Goal: Obtain resource: Obtain resource

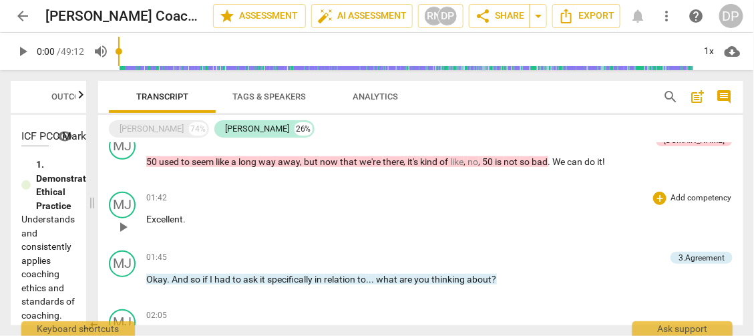
scroll to position [266, 0]
drag, startPoint x: 214, startPoint y: 221, endPoint x: 130, endPoint y: 217, distance: 83.6
click at [130, 217] on div "MJ play_arrow pause 01:42 + Add competency keyboard_arrow_right Excellent ." at bounding box center [421, 215] width 646 height 59
click at [232, 199] on span "keyboard_arrow_down" at bounding box center [230, 200] width 16 height 16
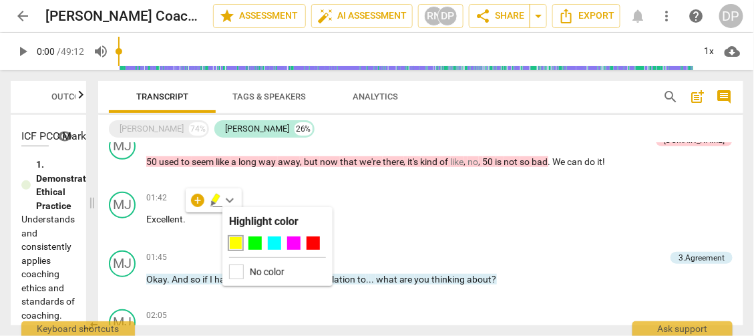
click at [233, 243] on div at bounding box center [235, 243] width 13 height 13
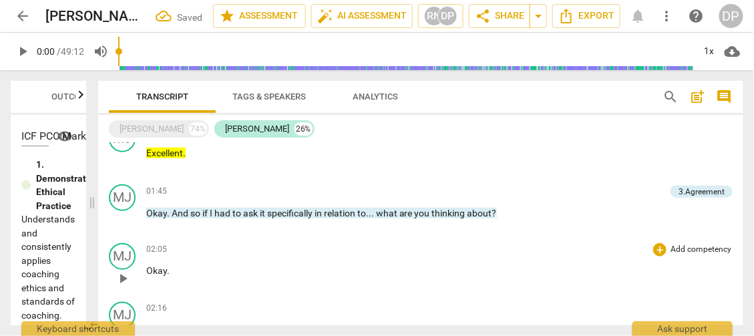
scroll to position [332, 0]
drag, startPoint x: 172, startPoint y: 269, endPoint x: 138, endPoint y: 270, distance: 34.1
click at [138, 270] on div "MJ play_arrow pause 02:05 + Add competency keyboard_arrow_right Okay ." at bounding box center [421, 267] width 646 height 59
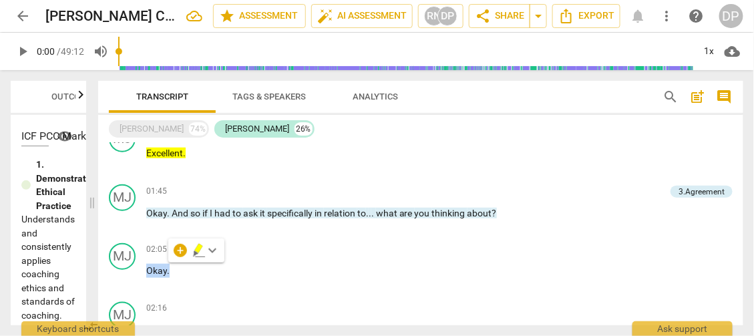
click at [214, 247] on span "keyboard_arrow_down" at bounding box center [212, 251] width 16 height 16
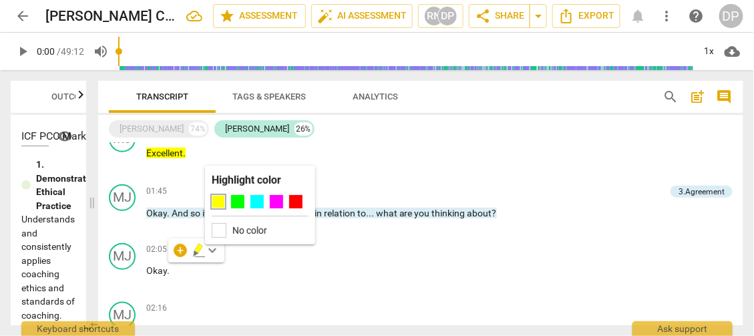
click at [218, 204] on div at bounding box center [218, 201] width 13 height 13
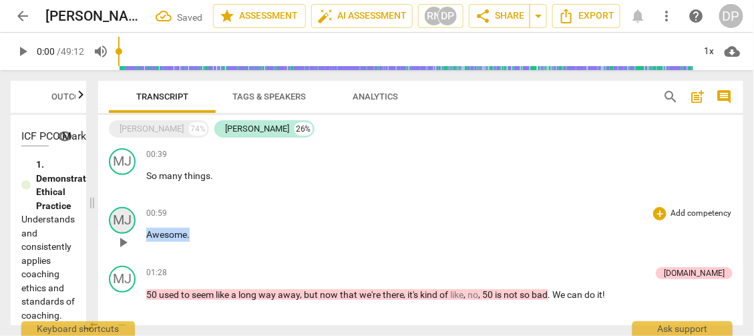
scroll to position [132, 0]
drag, startPoint x: 197, startPoint y: 229, endPoint x: 121, endPoint y: 227, distance: 76.2
click at [121, 227] on div "MJ play_arrow pause 00:59 + Add competency keyboard_arrow_right Awesome ." at bounding box center [421, 231] width 646 height 59
click at [233, 217] on span "keyboard_arrow_down" at bounding box center [234, 217] width 16 height 16
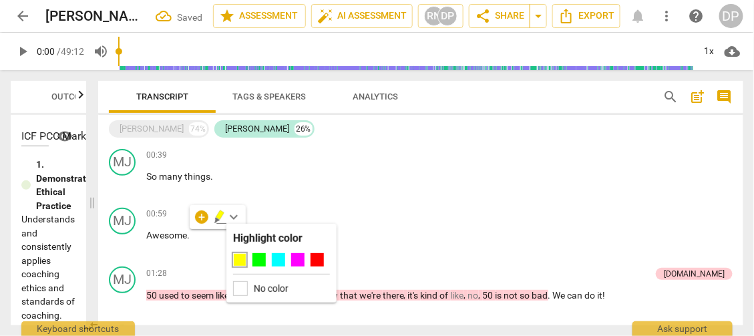
click at [237, 260] on div at bounding box center [239, 259] width 13 height 13
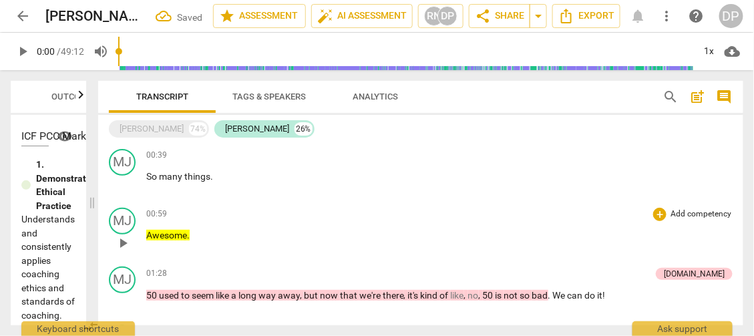
click at [694, 215] on p "Add competency" at bounding box center [701, 215] width 63 height 12
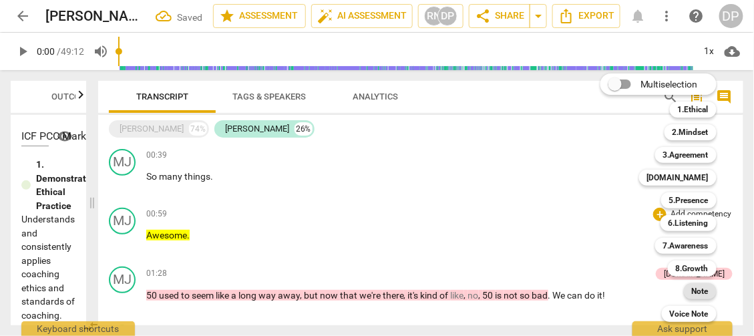
click at [702, 293] on b "Note" at bounding box center [700, 291] width 17 height 16
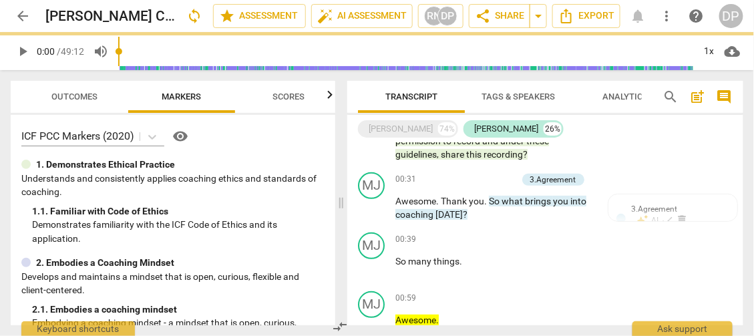
scroll to position [202, 0]
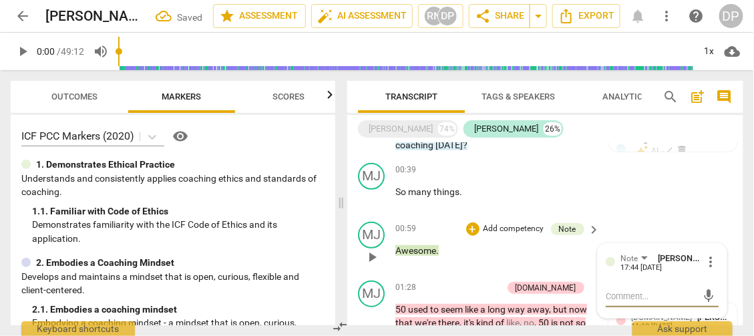
type textarea "I"
type textarea "I h"
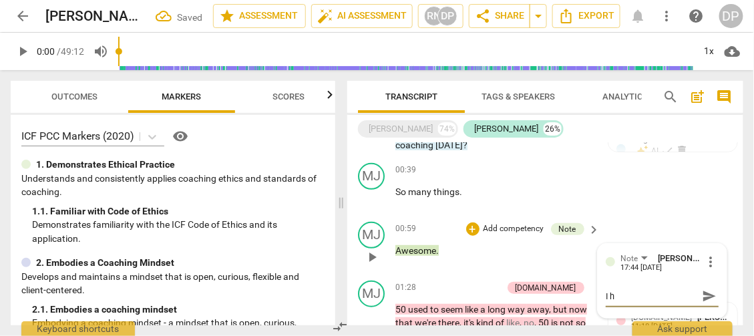
type textarea "I hi"
type textarea "I hig"
type textarea "I high"
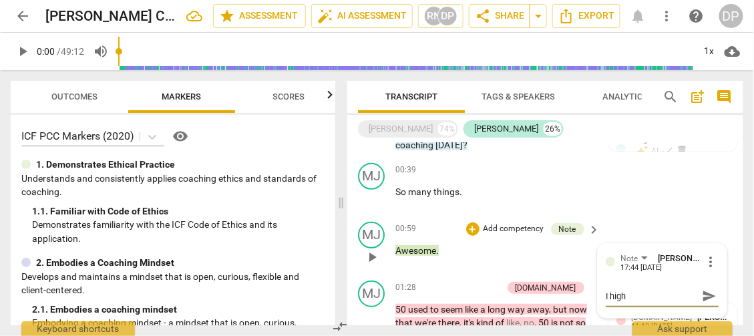
type textarea "I highk"
type textarea "I highki"
type textarea "I highkih"
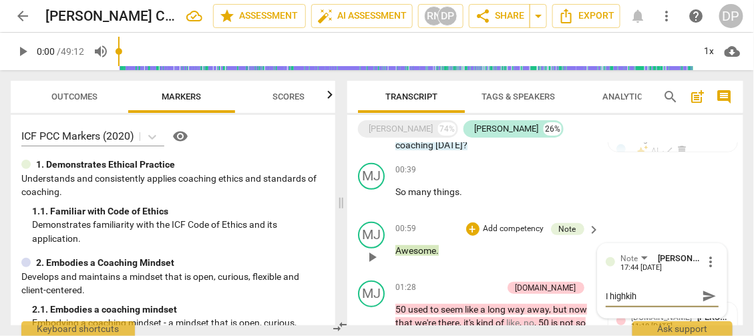
type textarea "I highkiht"
type textarea "I highkihte"
type textarea "I highkihted"
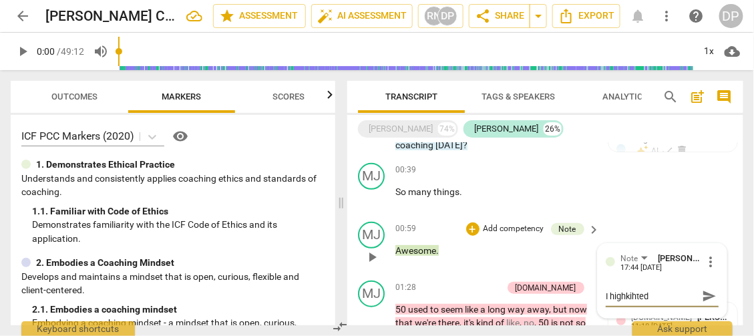
type textarea "I highkihted"
drag, startPoint x: 656, startPoint y: 279, endPoint x: 646, endPoint y: 290, distance: 14.2
click at [611, 290] on textarea "I highkihted" at bounding box center [652, 296] width 92 height 13
click at [654, 290] on textarea "I highkihted" at bounding box center [652, 296] width 92 height 13
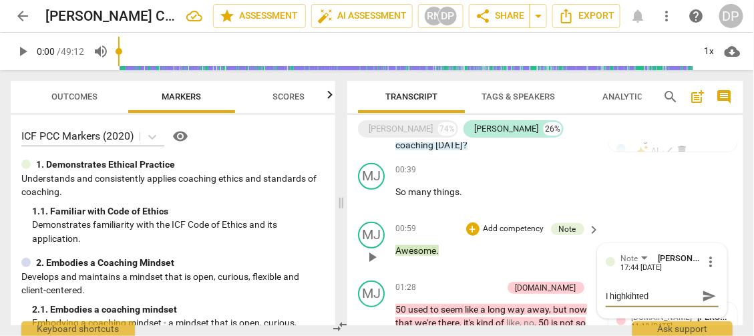
drag, startPoint x: 654, startPoint y: 287, endPoint x: 600, endPoint y: 281, distance: 53.8
click at [600, 281] on div "Note [PERSON_NAME] PCC 17:44 [DATE] more_vert I highkihted I highkihted send" at bounding box center [662, 281] width 129 height 74
type textarea "I"
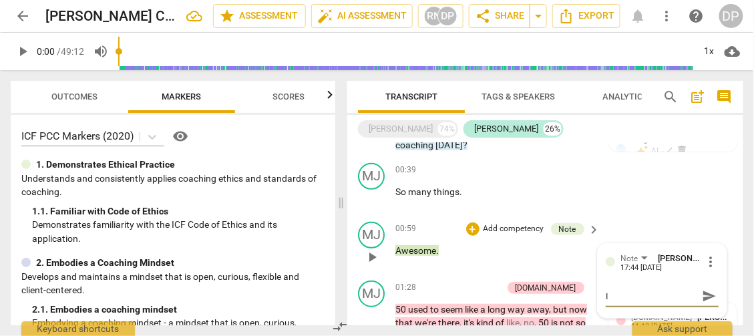
type textarea "I"
type textarea "I h"
type textarea "I hi"
type textarea "I hig"
type textarea "I high"
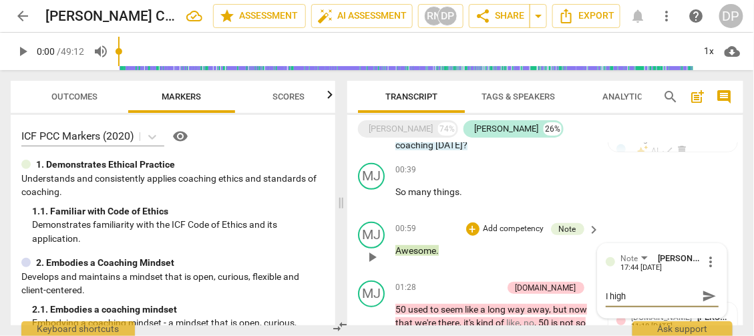
type textarea "I high"
type textarea "I highl,"
type textarea "I highl"
type textarea "I highll"
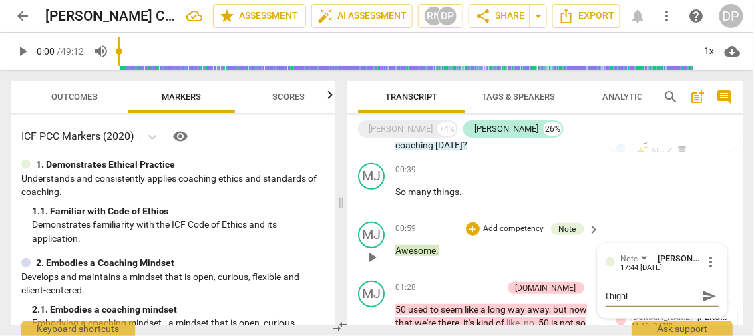
type textarea "I highll"
type textarea "I highlli"
type textarea "I highllig"
type textarea "I highlligh"
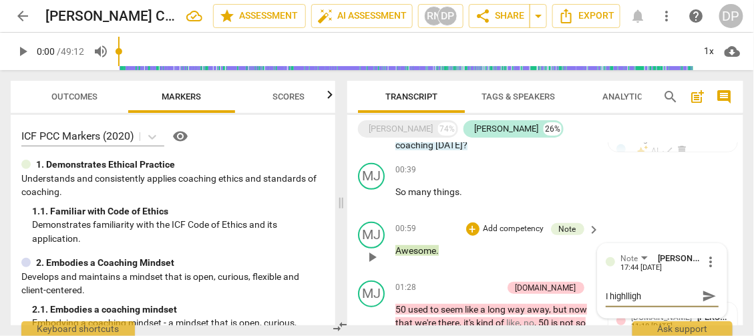
type textarea "I highlligh"
type textarea "I highllight"
type textarea "I highllighte"
type textarea "I highllighted"
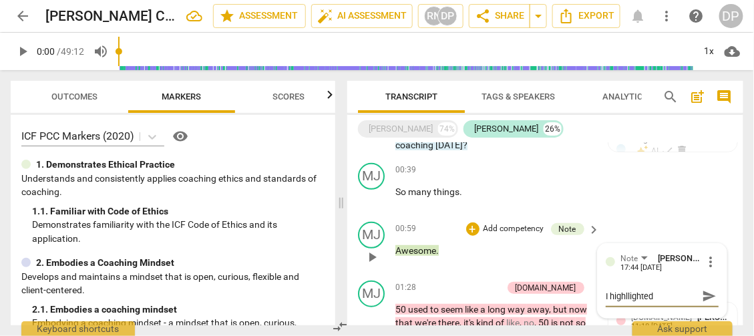
type textarea "I highllighted"
type textarea "I highllighted a"
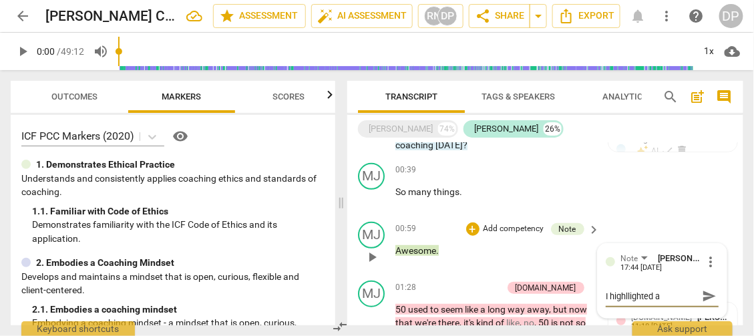
type textarea "I highllighted a f"
type textarea "I highllighted a fe"
type textarea "I highllighted a few"
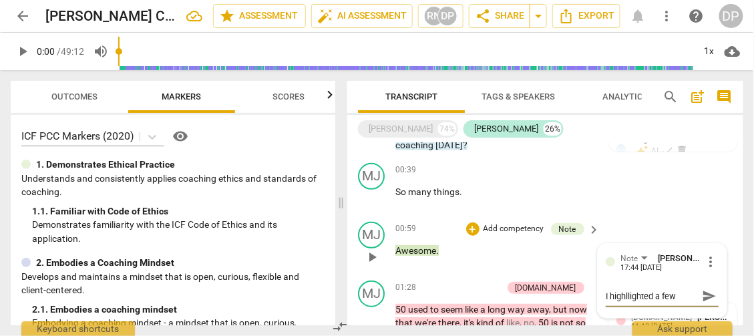
type textarea "I highllighted a few"
type textarea "I highllighted a few o"
type textarea "I highllighted a few on"
type textarea "I highllighted a few one"
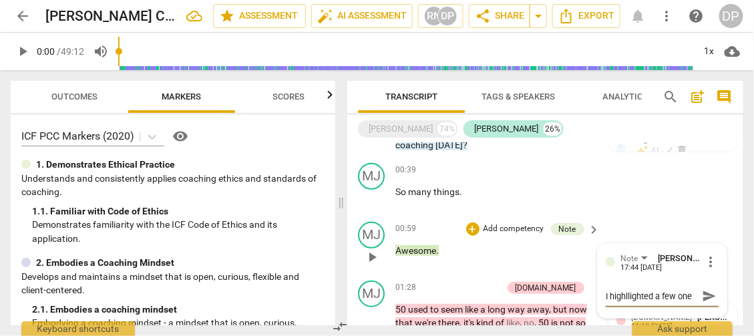
type textarea "I highllighted a few one"
type textarea "I highllighted a few one l"
type textarea "I highllighted a few one li"
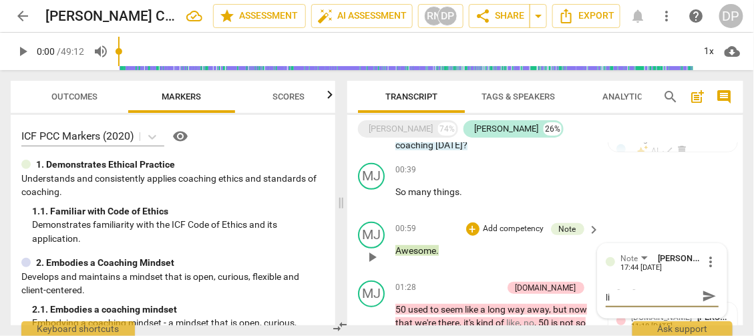
type textarea "I highllighted a few one lin"
type textarea "I highllighted a few one li"
type textarea "I highllighted a few one l"
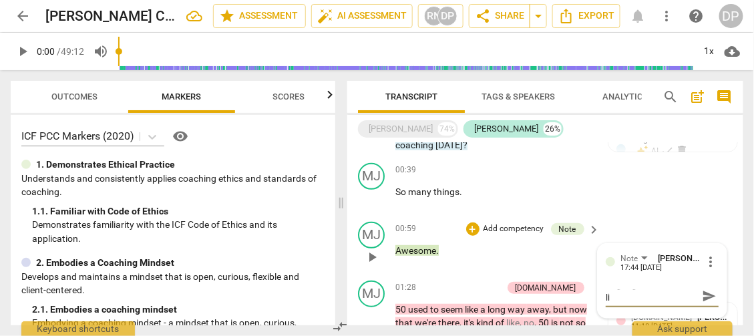
type textarea "I highllighted a few one l"
type textarea "I highllighted a few one"
type textarea "I highllighted a few one w"
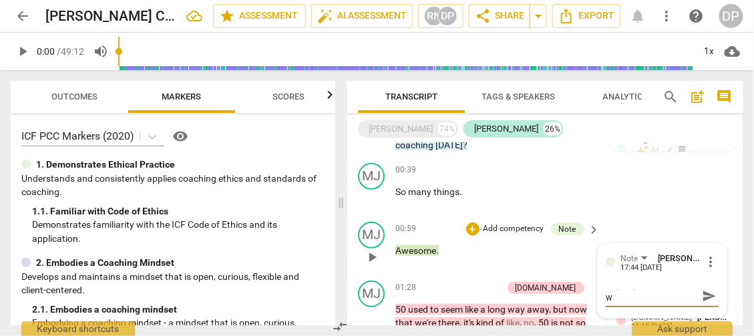
type textarea "I highllighted a few one wo"
type textarea "I highllighted a few one wor"
type textarea "I highllighted a few one word"
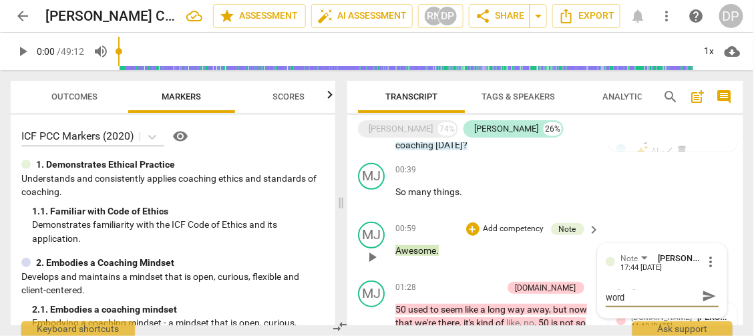
type textarea "I highllighted a few one word"
type textarea "I highllighted a few one word r"
type textarea "I highllighted a few one word re"
type textarea "I highllighted a few one word res"
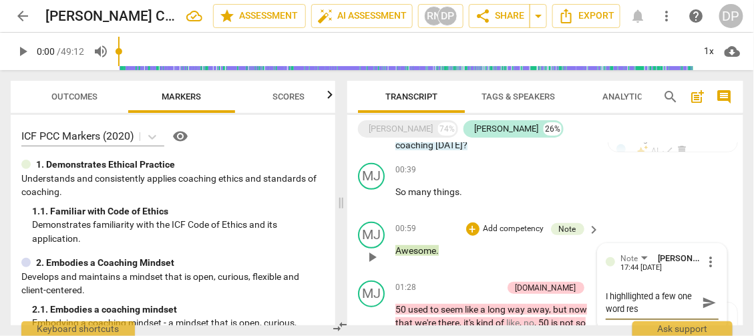
type textarea "I highllighted a few one word resp"
type textarea "I highllighted a few one word respo"
type textarea "I highllighted a few one word respos"
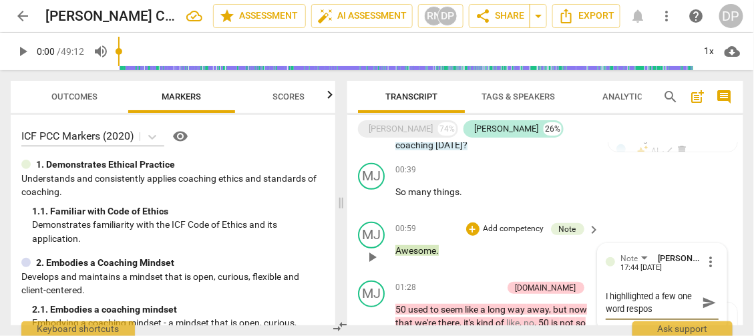
type textarea "I highllighted a few one word respose"
type textarea "I highllighted a few one word resposes"
type textarea "I highllighted a few one word resposes."
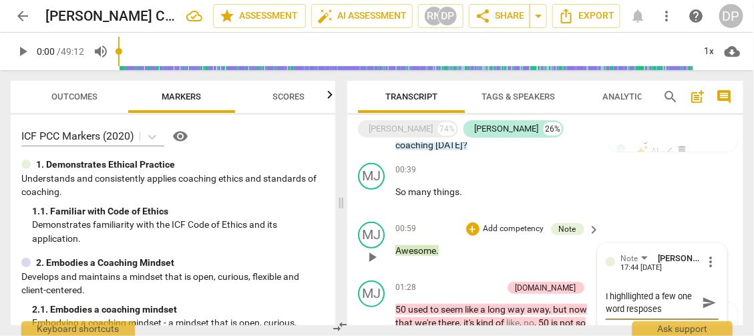
type textarea "I highllighted a few one word resposes."
type textarea "I highllighted a few one word resposes. T"
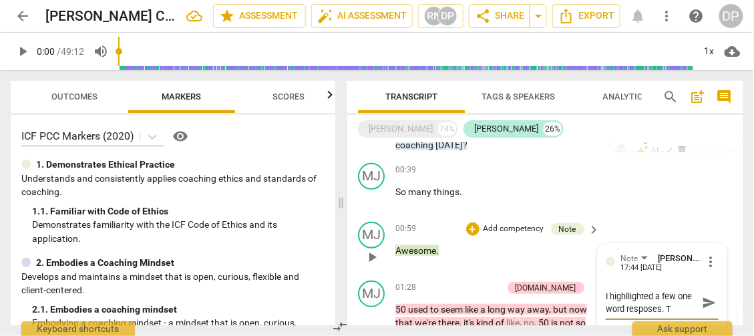
type textarea "I highllighted a few one word resposes. To"
type textarea "I highllighted a few one word resposes. To i"
type textarea "I highllighted a few one word resposes. To in"
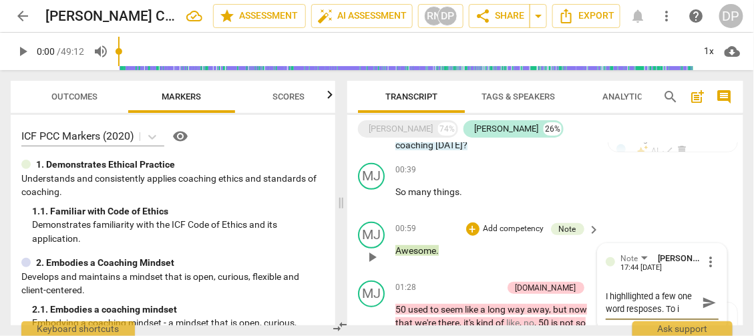
type textarea "I highllighted a few one word resposes. To in"
type textarea "I highllighted a few one word resposes. To inc"
type textarea "I highllighted a few one word resposes. To ince"
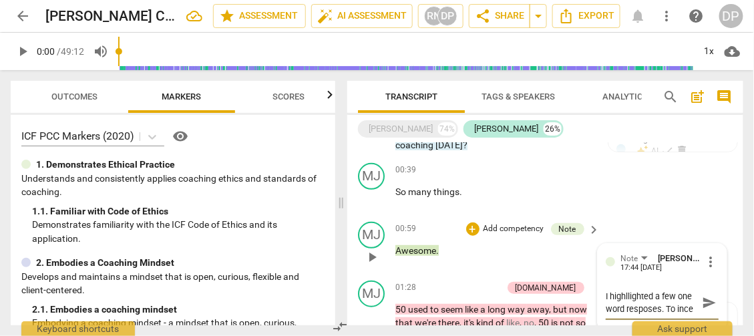
type textarea "I highllighted a few one word resposes. To incea"
type textarea "I highllighted a few one word resposes. To incear"
type textarea "I highllighted a few one word resposes. To inceare"
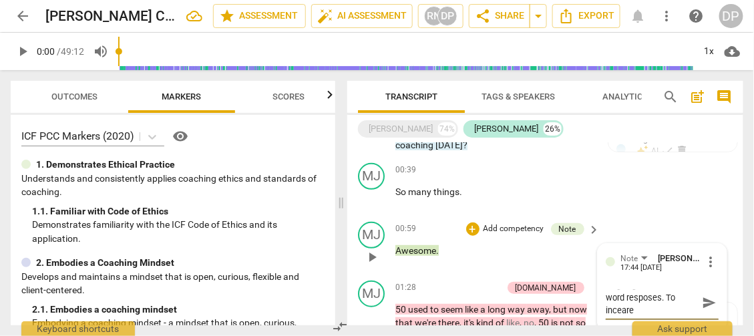
type textarea "I highllighted a few one word resposes. To inceares"
type textarea "I highllighted a few one word resposes. To incearese"
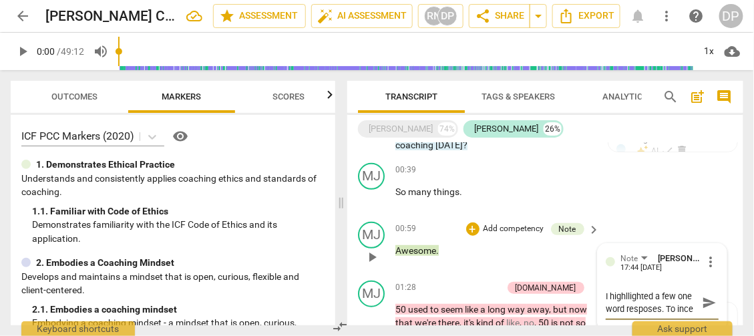
type textarea "I highllighted a few one word resposes. To inc"
type textarea "I highllighted a few one word resposes. To in"
type textarea "I highllighted a few one word resposes. To i"
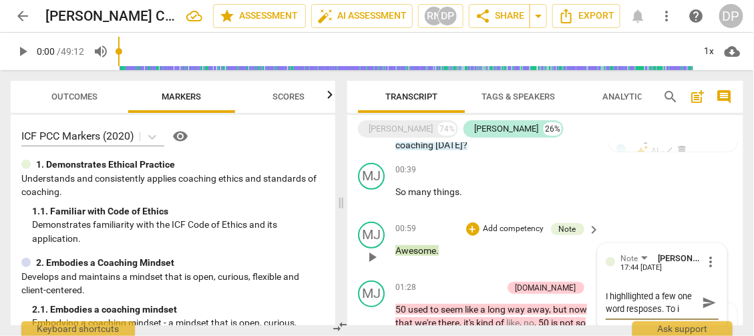
type textarea "I highllighted a few one word resposes. To"
drag, startPoint x: 632, startPoint y: 293, endPoint x: 602, endPoint y: 279, distance: 33.2
click at [602, 280] on div "Note [PERSON_NAME] PCC 17:44 [DATE] more_vert I highllighted a few one word res…" at bounding box center [662, 287] width 129 height 87
paste textarea "ighted a few of your one-word responses. These could be removed, since the ICF …"
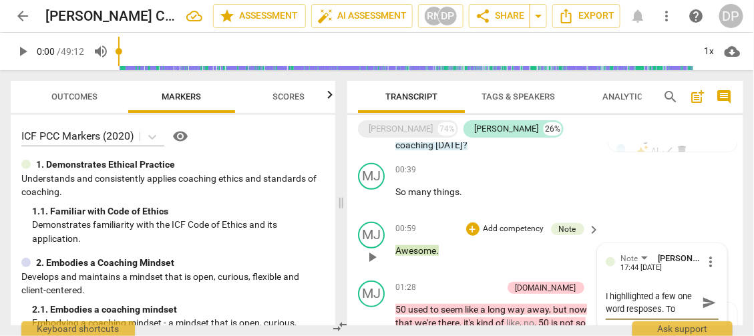
type textarea "I highlighted a few of your one-word responses. These could be removed, since t…"
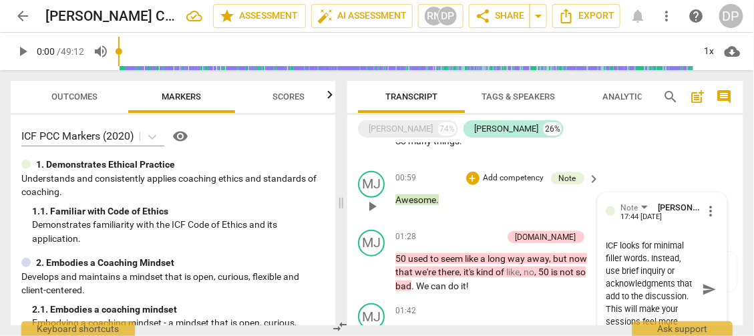
type textarea "I highlighted a few of your one-word responses. These could be removed, since t…"
click at [704, 283] on span "send" at bounding box center [709, 290] width 15 height 15
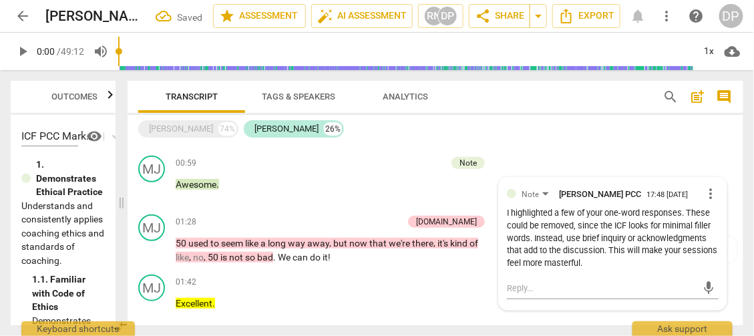
scroll to position [210, 0]
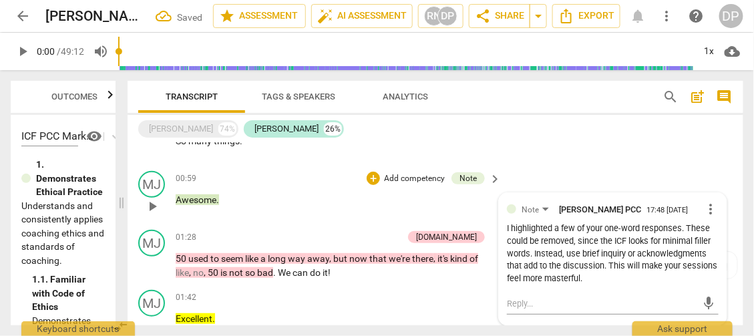
drag, startPoint x: 344, startPoint y: 207, endPoint x: 327, endPoint y: 175, distance: 35.9
click at [124, 203] on span at bounding box center [122, 203] width 8 height 266
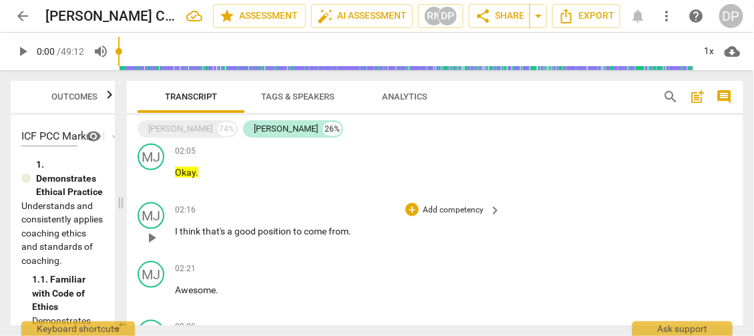
scroll to position [475, 0]
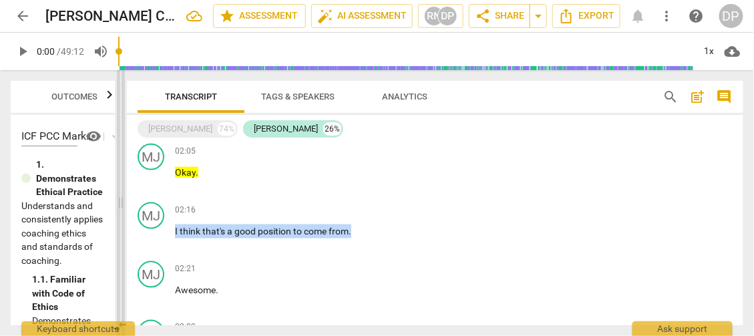
drag, startPoint x: 358, startPoint y: 219, endPoint x: 265, endPoint y: 209, distance: 93.4
click at [124, 215] on div "Outcomes Markers Scores ICF PCC Markers (2020) visibility 1. Demonstrates Ethic…" at bounding box center [377, 203] width 754 height 266
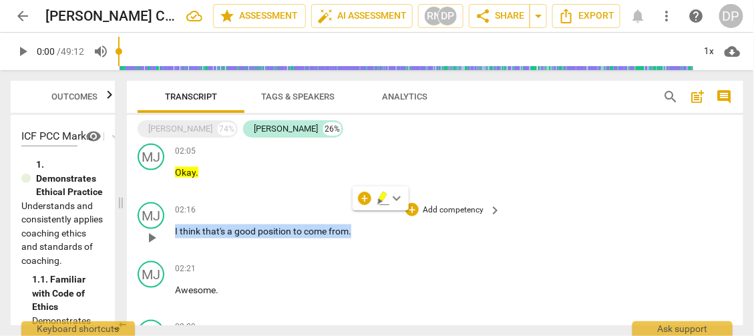
click at [474, 204] on p "Add competency" at bounding box center [453, 210] width 63 height 12
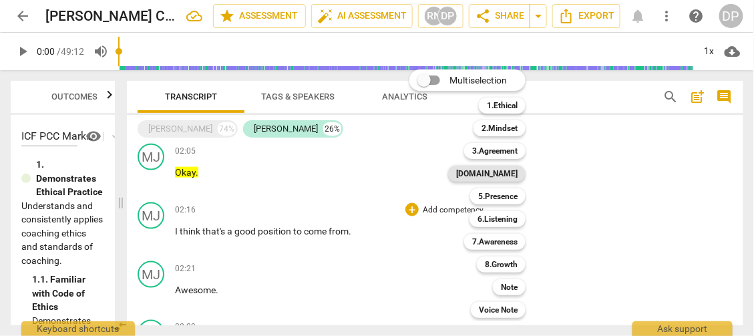
click at [518, 179] on b "[DOMAIN_NAME]" at bounding box center [486, 174] width 61 height 16
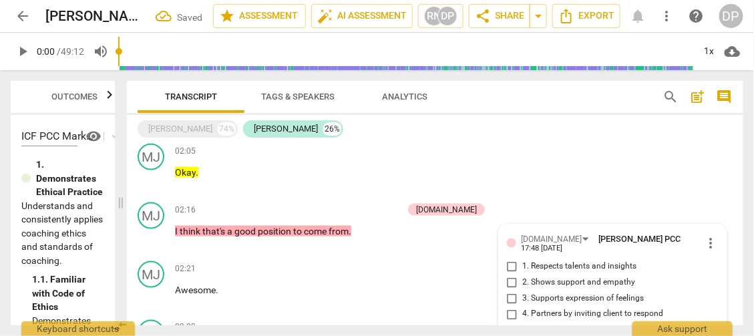
scroll to position [479, 0]
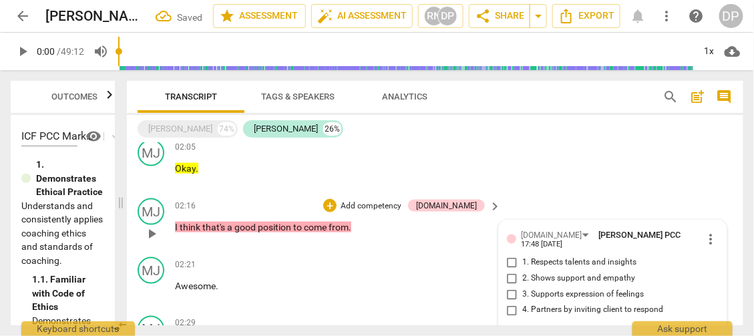
click at [514, 255] on input "1. Respects talents and insights" at bounding box center [512, 263] width 21 height 16
checkbox input "true"
click at [608, 168] on div "MJ play_arrow pause 02:05 + Add competency keyboard_arrow_right Okay ." at bounding box center [435, 163] width 617 height 59
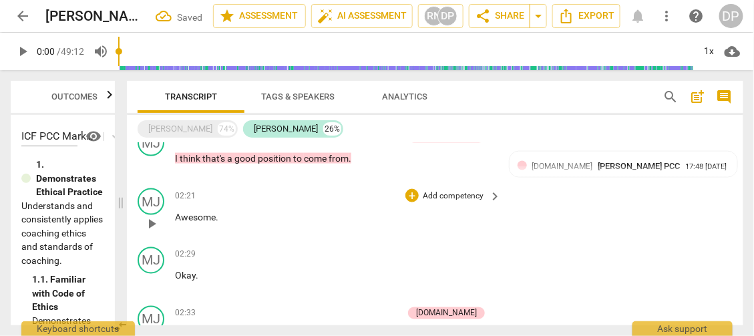
scroll to position [547, 0]
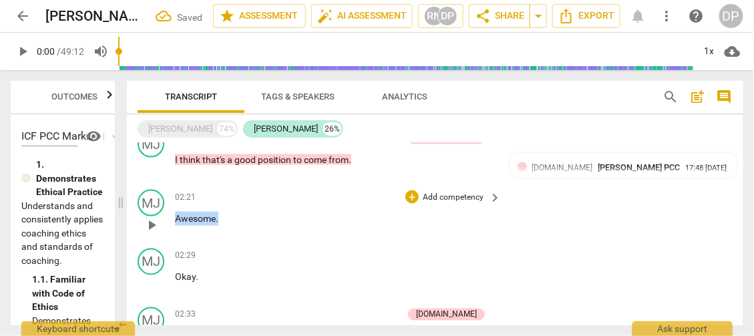
drag, startPoint x: 219, startPoint y: 202, endPoint x: 150, endPoint y: 204, distance: 68.9
click at [150, 204] on div "MJ play_arrow pause 02:21 + Add competency keyboard_arrow_right Awesome ." at bounding box center [435, 213] width 617 height 59
click at [261, 188] on span "keyboard_arrow_down" at bounding box center [263, 186] width 16 height 16
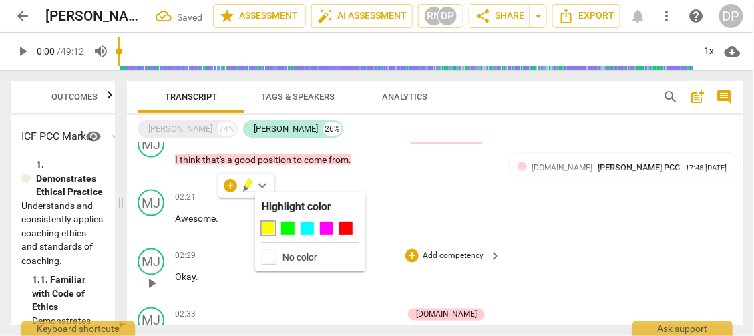
click at [266, 233] on div at bounding box center [268, 228] width 13 height 13
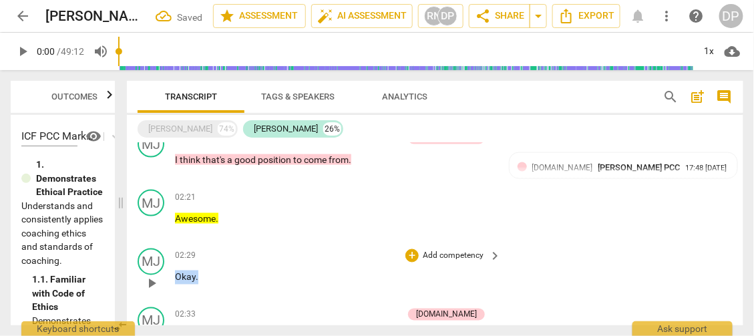
click at [168, 256] on div "MJ play_arrow pause 02:29 + Add competency keyboard_arrow_right Okay ." at bounding box center [435, 272] width 617 height 59
click at [240, 244] on span "keyboard_arrow_down" at bounding box center [241, 244] width 16 height 16
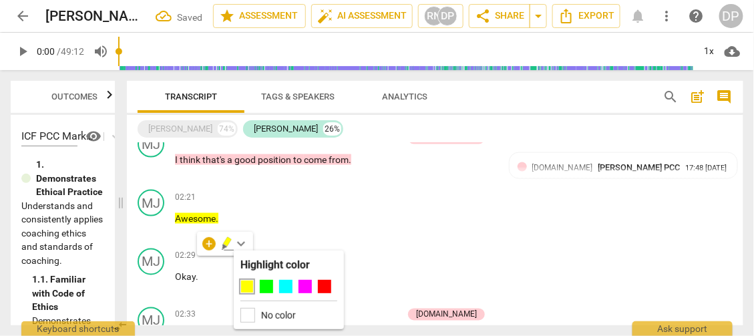
click at [248, 285] on div at bounding box center [247, 286] width 13 height 13
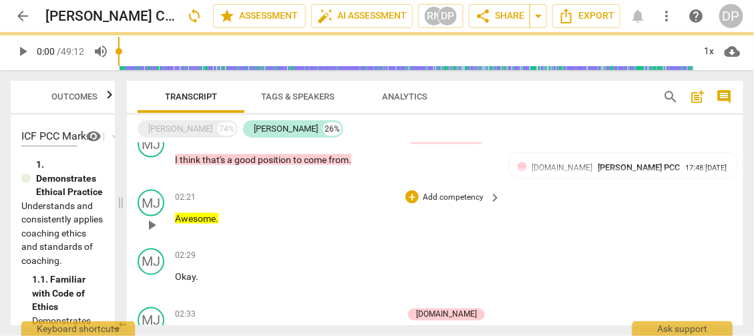
click at [335, 212] on p "Awesome ." at bounding box center [334, 219] width 319 height 14
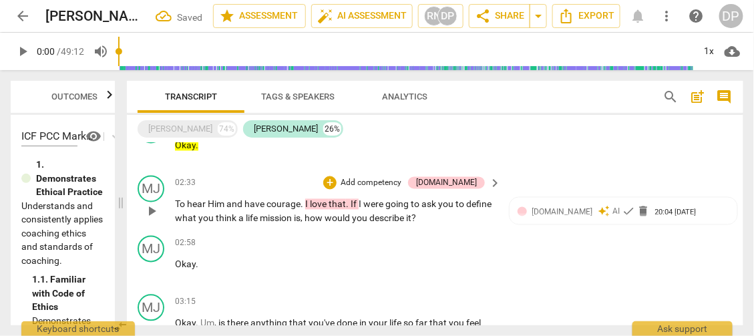
scroll to position [679, 0]
click at [288, 235] on div "02:58 + Add competency keyboard_arrow_right" at bounding box center [338, 242] width 327 height 15
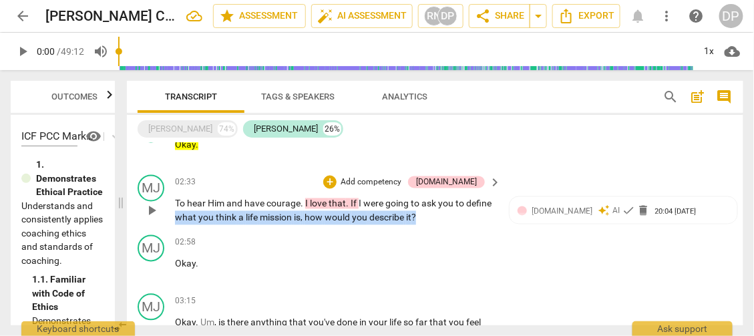
drag, startPoint x: 461, startPoint y: 202, endPoint x: 204, endPoint y: 203, distance: 256.6
click at [204, 203] on p "To hear Him and have courage . I love that . If I were going to ask you to defi…" at bounding box center [334, 210] width 319 height 27
click at [457, 182] on div "+" at bounding box center [458, 183] width 13 height 13
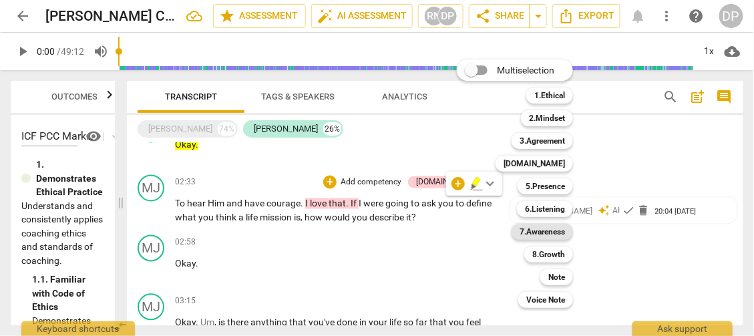
click at [552, 231] on b "7.Awareness" at bounding box center [542, 232] width 45 height 16
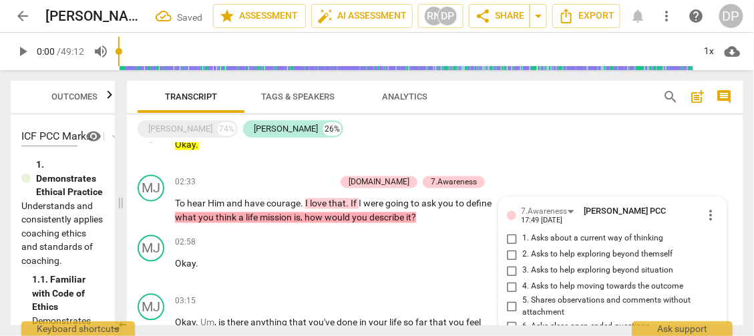
scroll to position [812, 0]
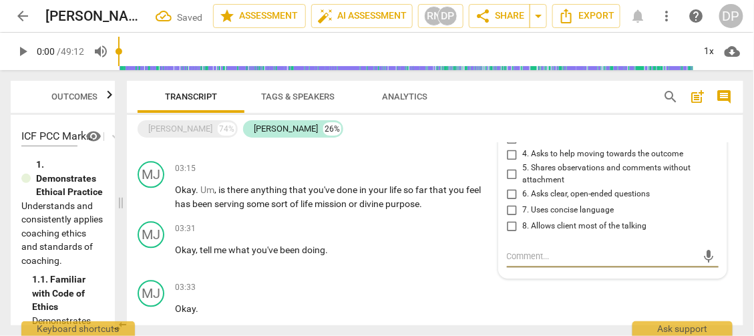
click at [509, 186] on input "6. Asks clear, open-ended questions" at bounding box center [512, 194] width 21 height 16
checkbox input "true"
click at [511, 202] on input "7. Uses concise language" at bounding box center [512, 210] width 21 height 16
checkbox input "true"
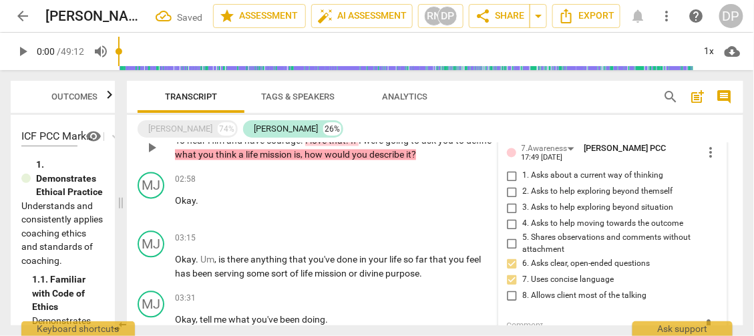
click at [509, 168] on input "1. Asks about a current way of thinking" at bounding box center [512, 176] width 21 height 16
checkbox input "true"
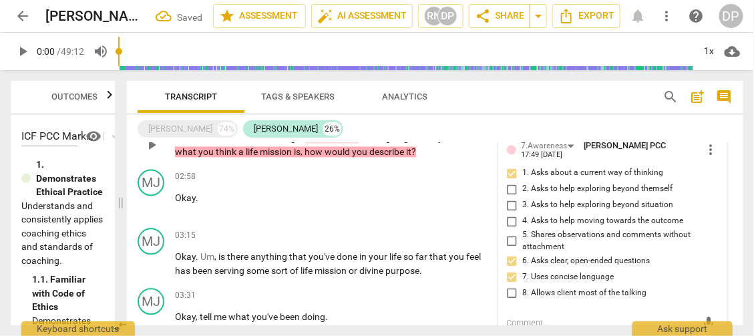
scroll to position [745, 0]
click at [509, 213] on input "4. Asks to help moving towards the outcome" at bounding box center [512, 221] width 21 height 16
checkbox input "true"
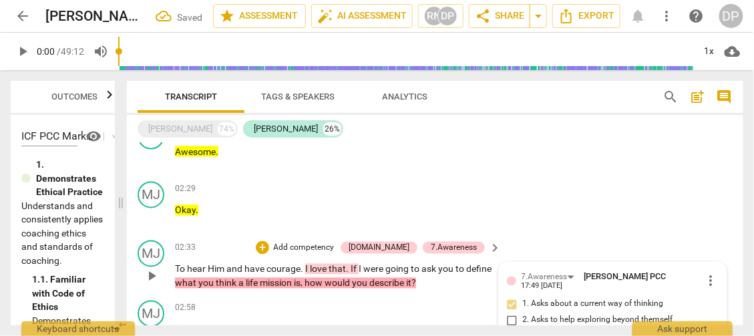
scroll to position [611, 0]
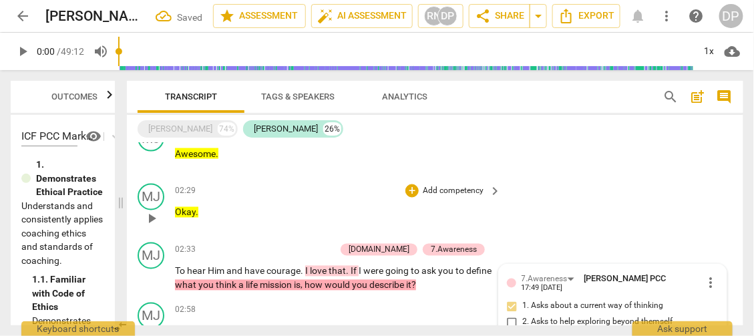
click at [512, 196] on div "MJ play_arrow pause 02:29 + Add competency keyboard_arrow_right Okay ." at bounding box center [435, 207] width 617 height 59
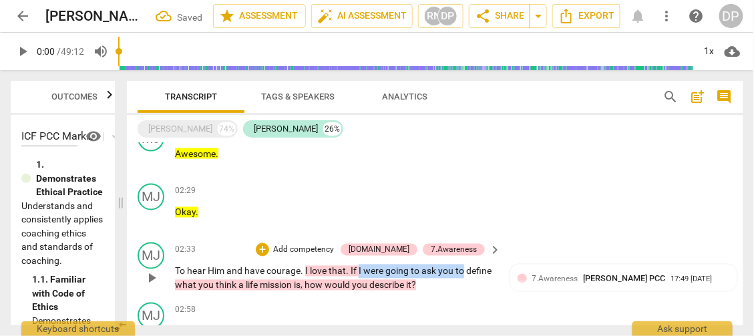
drag, startPoint x: 470, startPoint y: 252, endPoint x: 360, endPoint y: 251, distance: 110.9
click at [360, 265] on p "To hear Him and have courage . I love that . If I were going to ask you to defi…" at bounding box center [334, 278] width 319 height 27
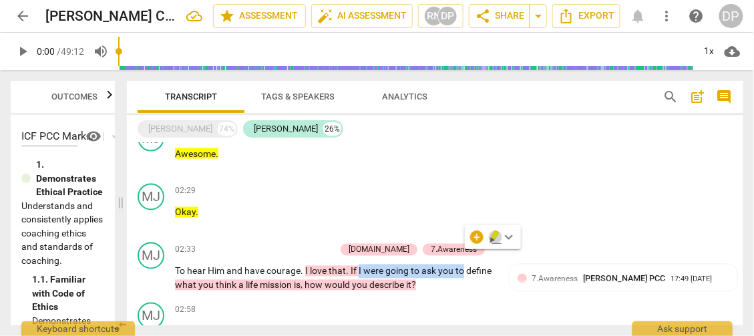
click at [493, 239] on icon "button" at bounding box center [493, 240] width 5 height 5
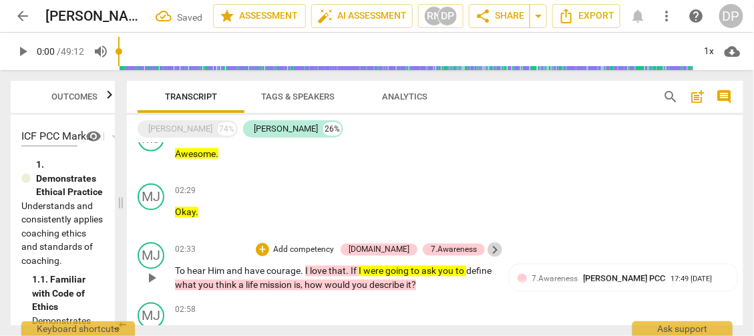
click at [497, 243] on span "keyboard_arrow_right" at bounding box center [495, 251] width 16 height 16
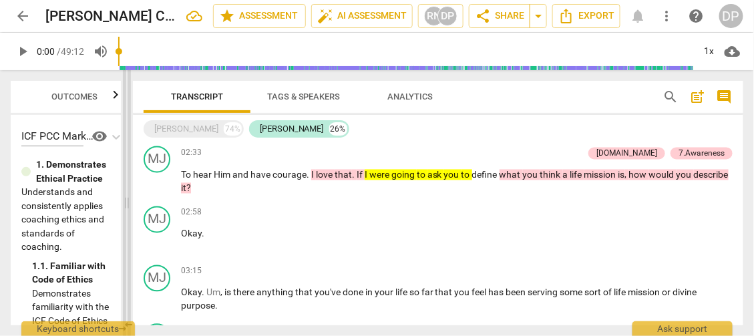
scroll to position [649, 0]
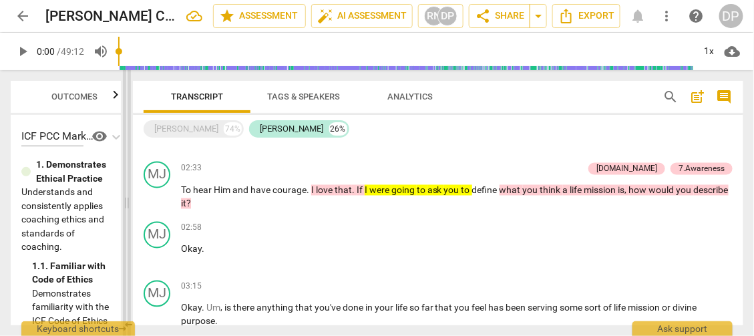
drag, startPoint x: 380, startPoint y: 209, endPoint x: 99, endPoint y: 246, distance: 283.8
click at [123, 246] on span at bounding box center [127, 203] width 8 height 266
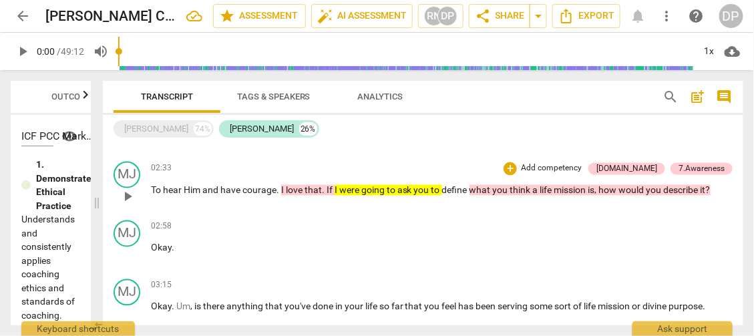
drag, startPoint x: 392, startPoint y: 190, endPoint x: 394, endPoint y: 197, distance: 7.6
click at [393, 197] on div "02:33 + Add competency [DOMAIN_NAME] 7.Awareness keyboard_arrow_right To hear H…" at bounding box center [442, 186] width 582 height 48
drag, startPoint x: 430, startPoint y: 186, endPoint x: 329, endPoint y: 188, distance: 100.3
click at [329, 188] on p "To hear Him and have courage . I love that . If I were going to ask you to defi…" at bounding box center [442, 191] width 582 height 14
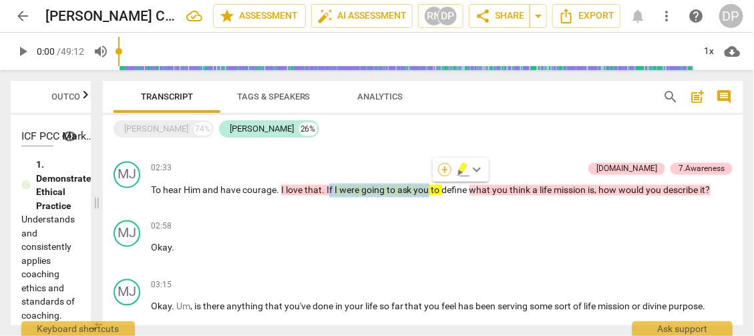
click at [444, 172] on div "+" at bounding box center [444, 169] width 13 height 13
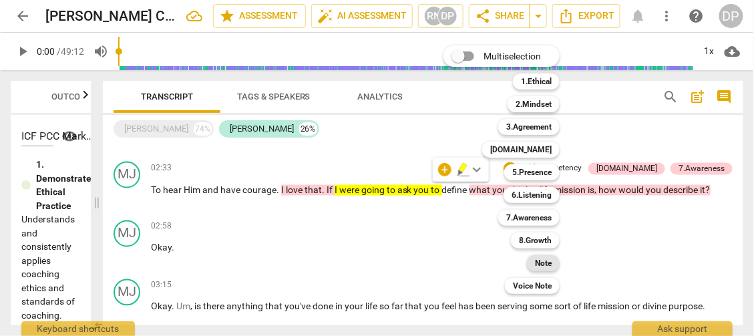
click at [544, 263] on b "Note" at bounding box center [543, 263] width 17 height 16
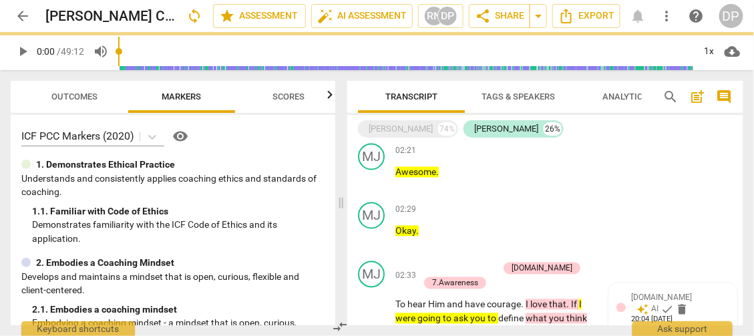
scroll to position [736, 0]
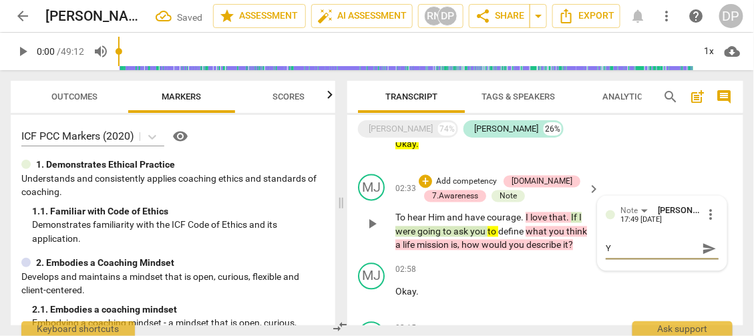
type textarea "Y"
type textarea "Yo"
type textarea "You"
type textarea "You a"
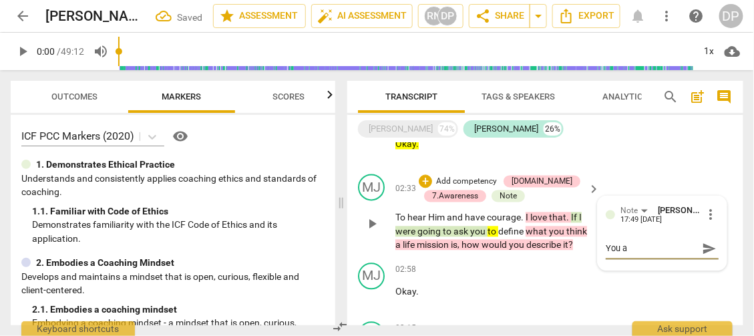
type textarea "You ar"
type textarea "You are"
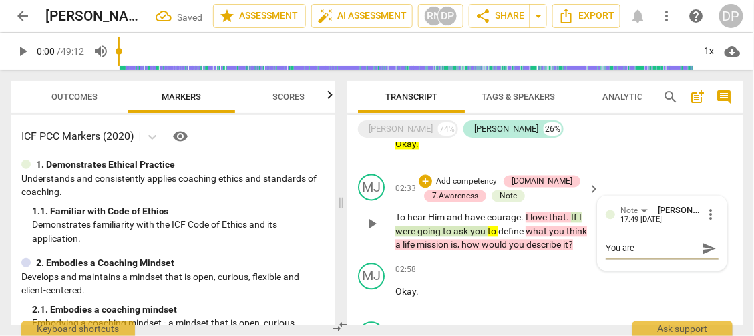
type textarea "You are a"
type textarea "You are as"
type textarea "You are ask"
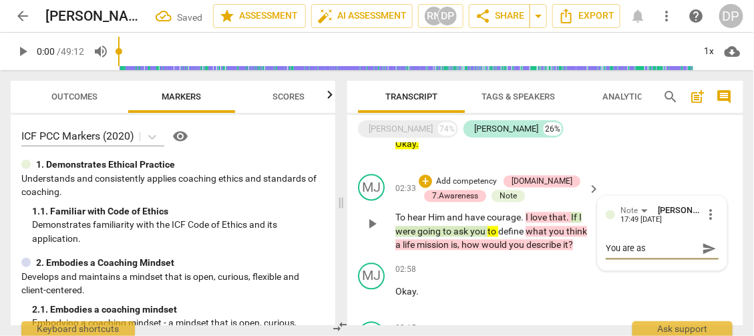
type textarea "You are ask"
type textarea "You are aski"
type textarea "You are askin"
type textarea "You are asking"
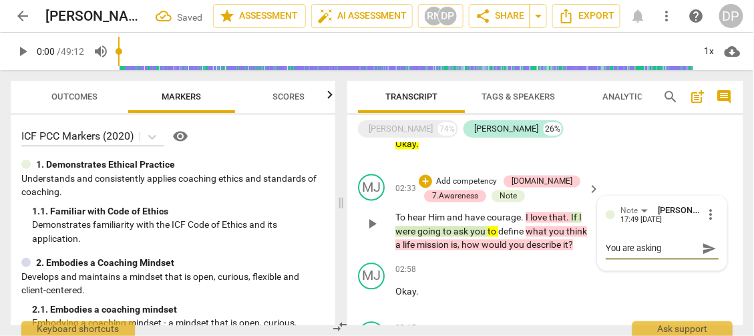
type textarea "You are asking"
type textarea "You are asking h"
type textarea "You are asking he"
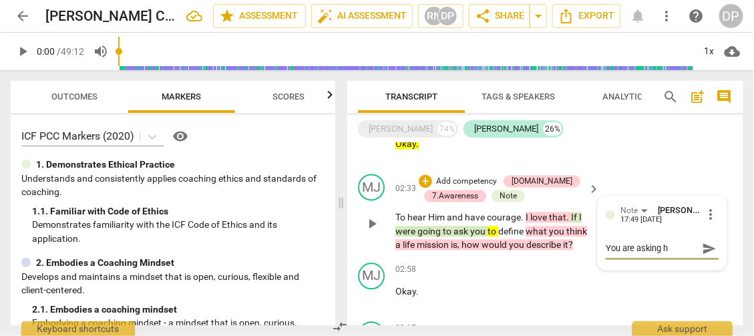
type textarea "You are asking he"
type textarea "You are asking her"
type textarea "You are asking her,"
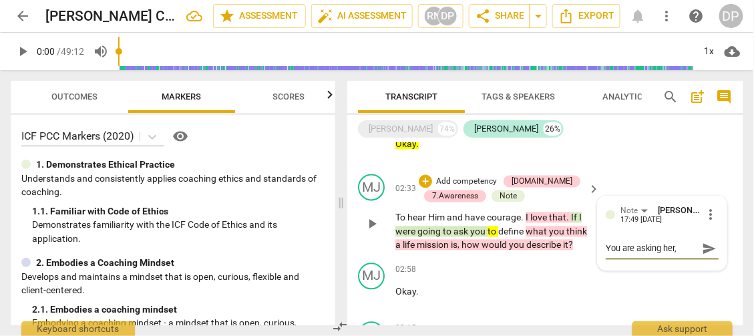
type textarea "You are asking her,"
type textarea "You are asking her, n"
type textarea "You are asking her, no"
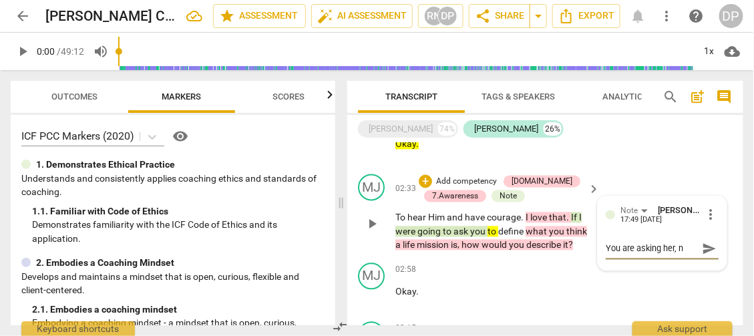
type textarea "You are asking her, no"
type textarea "You are asking her, no n"
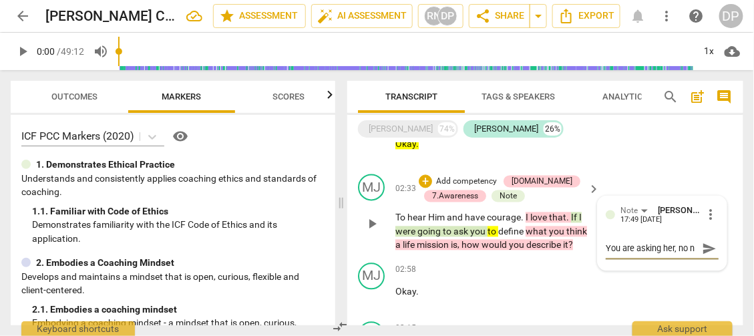
type textarea "You are asking her, no ne"
type textarea "You are asking her, no nee"
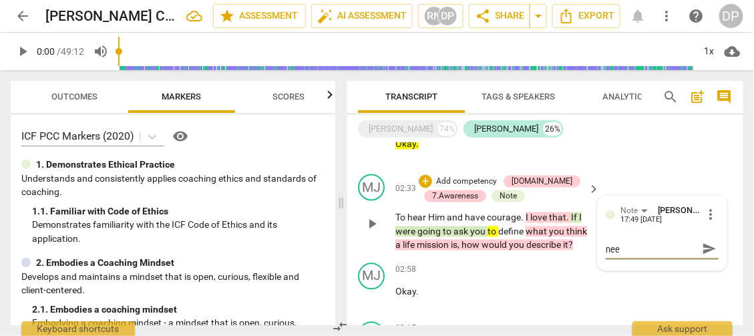
type textarea "You are asking her, no need"
type textarea "You are asking her, no need t"
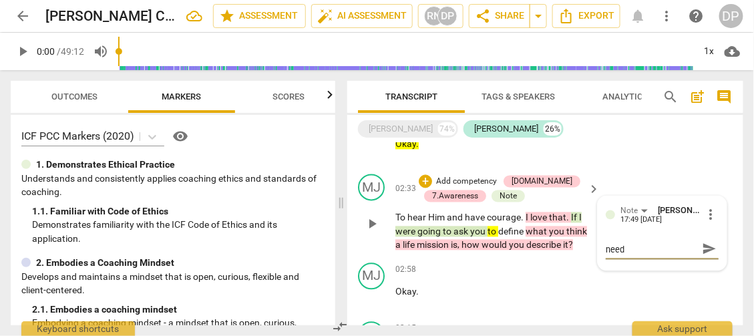
type textarea "You are asking her, no need t"
type textarea "You are asking her, no need to"
type textarea "You are asking her, no need to p"
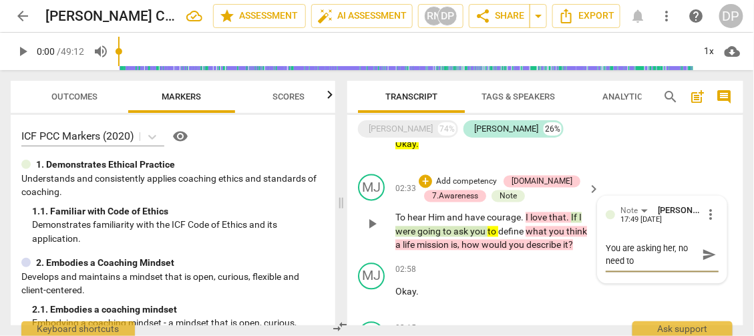
type textarea "You are asking her, no need to p"
type textarea "You are asking her, no need to pr"
type textarea "You are asking her, no need to pre"
type textarea "You are asking her, no need to pref"
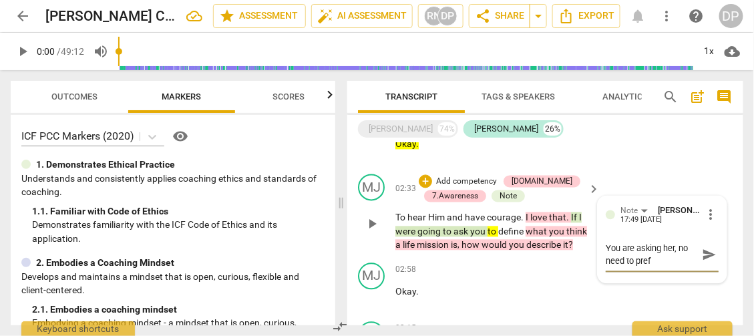
type textarea "You are asking her, no need to prefa"
type textarea "You are asking her, no need to prefac"
type textarea "You are asking her, no need to preface"
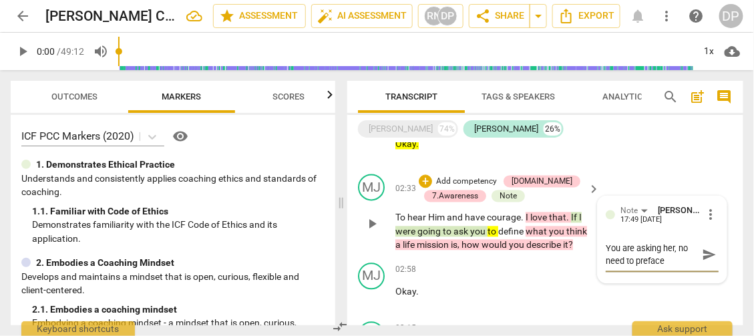
type textarea "You are asking her, no need to preface"
type textarea "You are asking her, no need to preface t"
type textarea "You are asking her, no need to preface th"
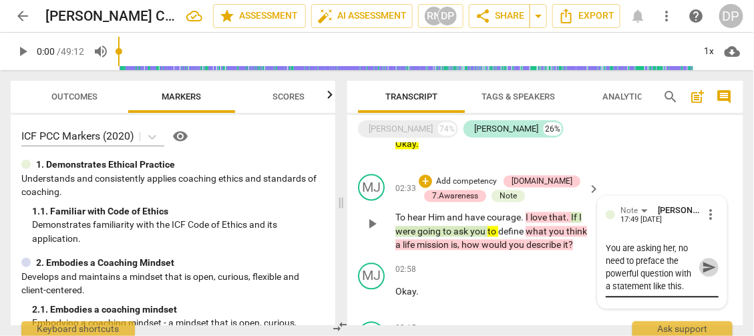
click at [710, 261] on span "send" at bounding box center [709, 268] width 15 height 15
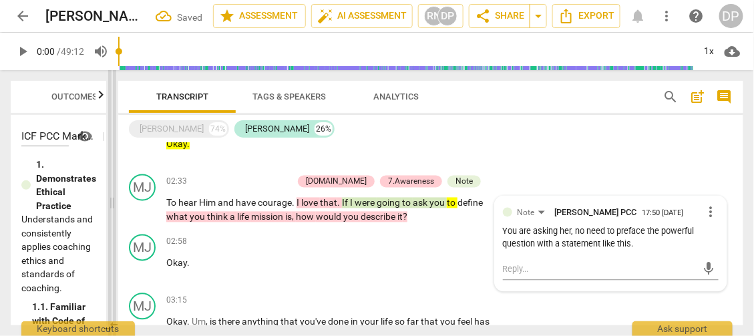
drag, startPoint x: 343, startPoint y: 202, endPoint x: 114, endPoint y: 216, distance: 229.6
click at [114, 216] on span at bounding box center [112, 203] width 8 height 266
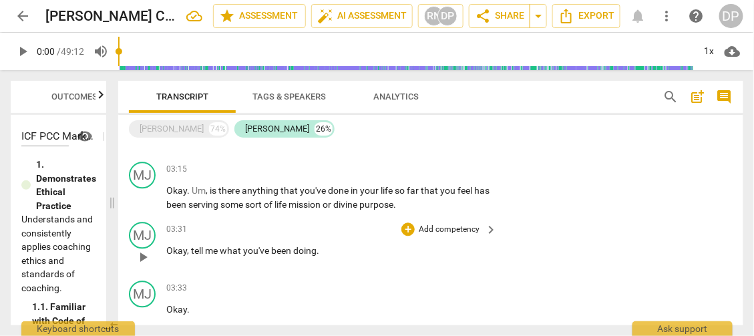
scroll to position [812, 0]
drag, startPoint x: 187, startPoint y: 169, endPoint x: 158, endPoint y: 172, distance: 29.6
click at [158, 172] on div "MJ play_arrow pause 03:15 + Add competency keyboard_arrow_right Okay . Um , is …" at bounding box center [431, 186] width 626 height 60
click at [218, 159] on icon "button" at bounding box center [219, 158] width 5 height 5
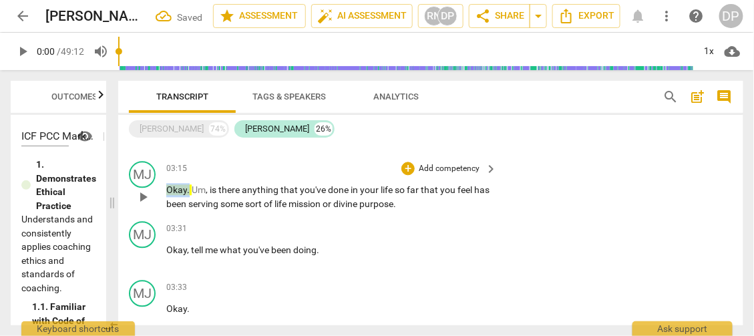
drag, startPoint x: 188, startPoint y: 172, endPoint x: 159, endPoint y: 172, distance: 28.7
click at [159, 172] on div "MJ play_arrow pause 03:15 + Add competency keyboard_arrow_right Okay . Um , is …" at bounding box center [431, 186] width 626 height 60
click at [237, 155] on span "keyboard_arrow_down" at bounding box center [235, 156] width 16 height 16
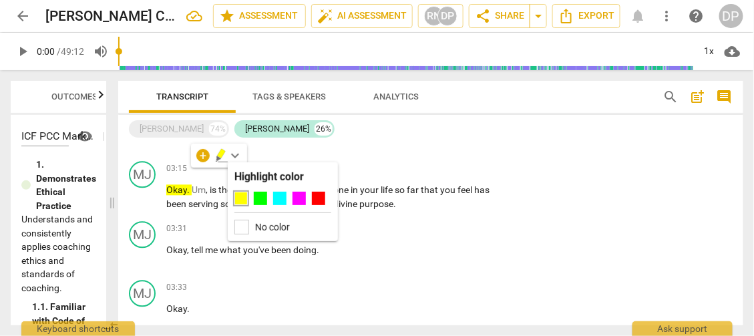
click at [240, 197] on div at bounding box center [241, 198] width 13 height 13
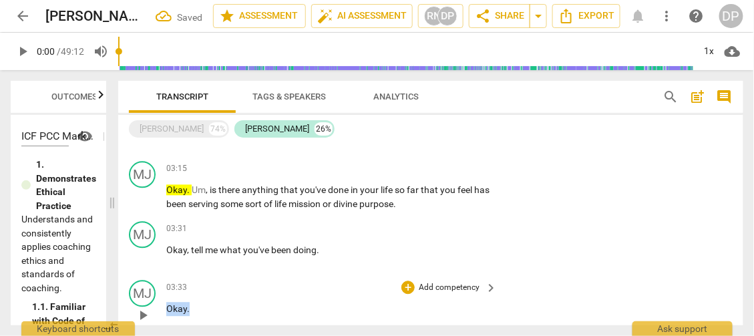
drag, startPoint x: 196, startPoint y: 291, endPoint x: 148, endPoint y: 292, distance: 48.1
click at [148, 292] on div "MJ play_arrow pause 03:33 + Add competency keyboard_arrow_right Okay ." at bounding box center [431, 304] width 626 height 59
click at [217, 276] on icon "button" at bounding box center [219, 272] width 8 height 9
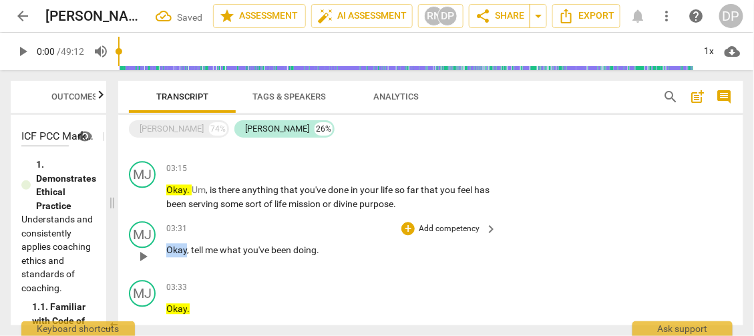
drag, startPoint x: 186, startPoint y: 229, endPoint x: 142, endPoint y: 231, distance: 44.1
click at [142, 231] on div "MJ play_arrow pause 03:31 + Add competency keyboard_arrow_right Okay , tell me …" at bounding box center [431, 245] width 626 height 59
click at [213, 219] on icon "button" at bounding box center [214, 219] width 5 height 5
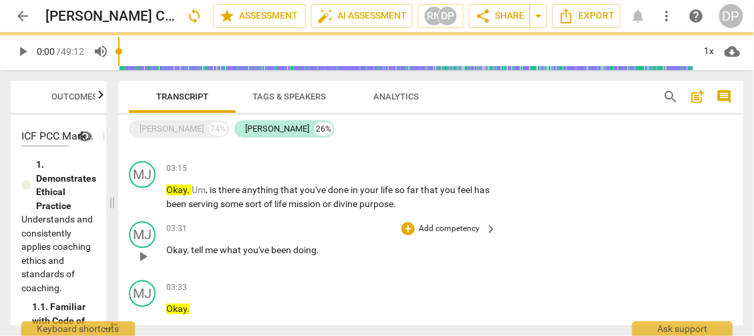
click at [472, 253] on div "MJ play_arrow pause 03:31 + Add competency keyboard_arrow_right Okay , tell me …" at bounding box center [431, 245] width 626 height 59
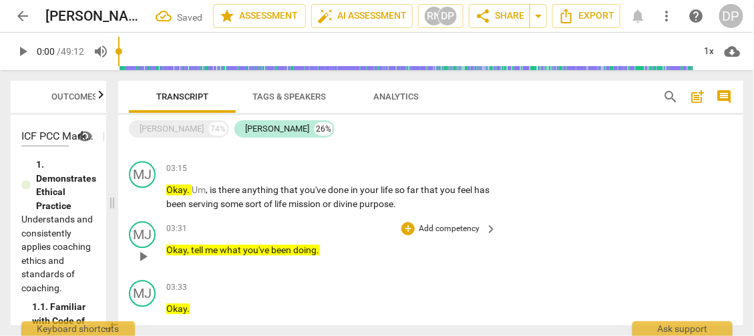
click at [357, 247] on div "03:31 + Add competency keyboard_arrow_right Okay , tell me what you've been doi…" at bounding box center [332, 245] width 332 height 48
drag, startPoint x: 332, startPoint y: 235, endPoint x: 190, endPoint y: 233, distance: 142.4
click at [190, 243] on p "Okay , tell me what you've been doing ." at bounding box center [328, 250] width 324 height 14
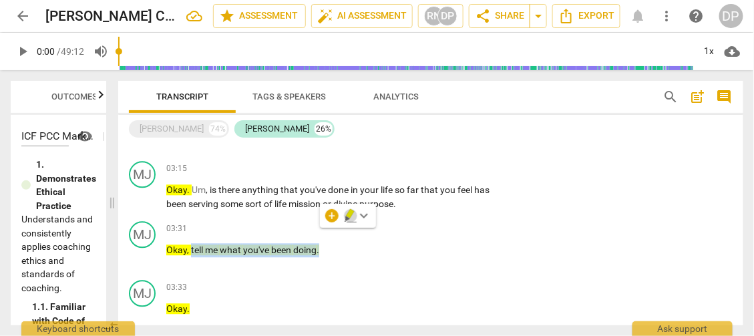
click at [350, 217] on icon "button" at bounding box center [350, 213] width 8 height 9
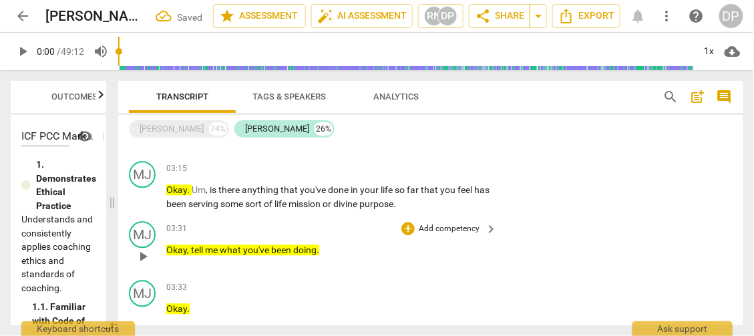
click at [298, 245] on span "doing" at bounding box center [304, 250] width 23 height 11
drag, startPoint x: 321, startPoint y: 236, endPoint x: 157, endPoint y: 232, distance: 164.4
click at [157, 232] on div "MJ play_arrow pause 03:31 + Add competency keyboard_arrow_right Okay , tell me …" at bounding box center [431, 245] width 626 height 59
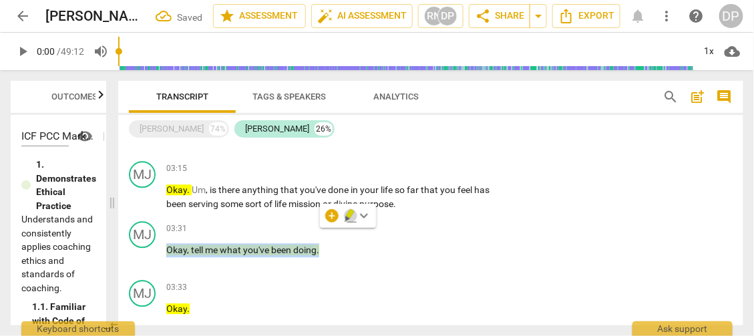
click at [347, 219] on icon "button" at bounding box center [348, 219] width 5 height 5
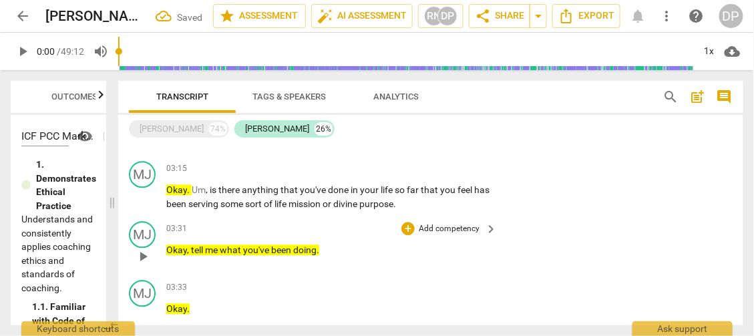
click at [340, 225] on div "03:31 + Add competency keyboard_arrow_right Okay , tell me what you've been doi…" at bounding box center [332, 245] width 332 height 48
drag, startPoint x: 328, startPoint y: 233, endPoint x: 125, endPoint y: 224, distance: 203.3
click at [125, 224] on div "MJ play_arrow pause 03:31 + Add competency keyboard_arrow_right Okay , tell me …" at bounding box center [431, 245] width 626 height 59
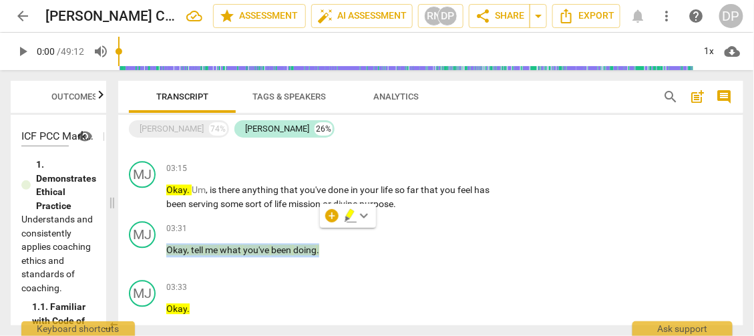
click at [365, 215] on span "keyboard_arrow_down" at bounding box center [364, 216] width 16 height 16
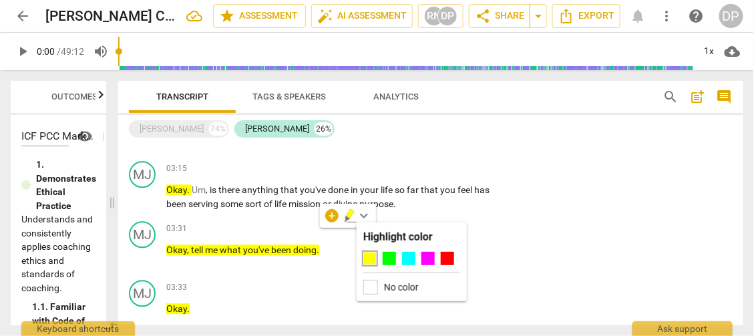
click at [403, 287] on label "No color" at bounding box center [401, 287] width 35 height 11
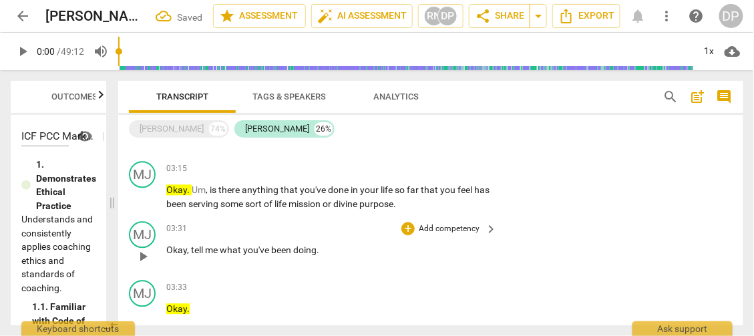
click at [351, 251] on div "03:31 + Add competency keyboard_arrow_right Okay , tell me what you've been doi…" at bounding box center [332, 245] width 332 height 48
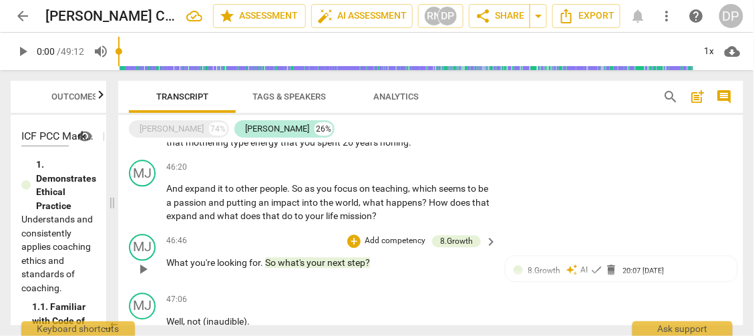
scroll to position [11159, 0]
drag, startPoint x: 380, startPoint y: 203, endPoint x: 263, endPoint y: 200, distance: 117.6
click at [263, 256] on p "What you're looking for . So what's your next step ?" at bounding box center [328, 263] width 324 height 14
click at [489, 234] on span "keyboard_arrow_right" at bounding box center [491, 242] width 16 height 16
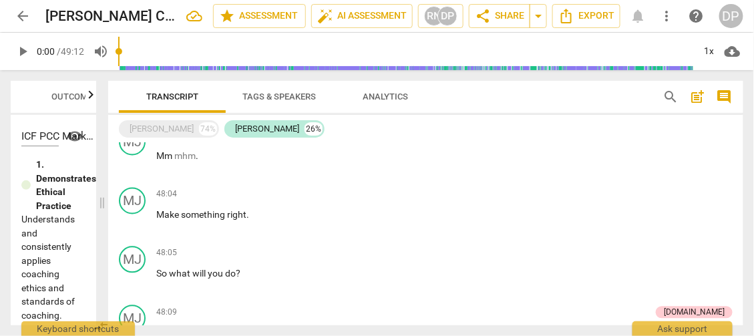
scroll to position [10810, 0]
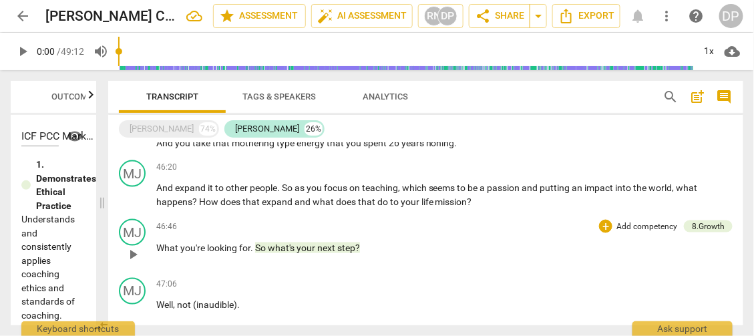
drag, startPoint x: 378, startPoint y: 202, endPoint x: 448, endPoint y: 208, distance: 70.4
click at [101, 239] on span at bounding box center [102, 203] width 8 height 266
click at [710, 221] on div "8.Growth" at bounding box center [708, 227] width 33 height 12
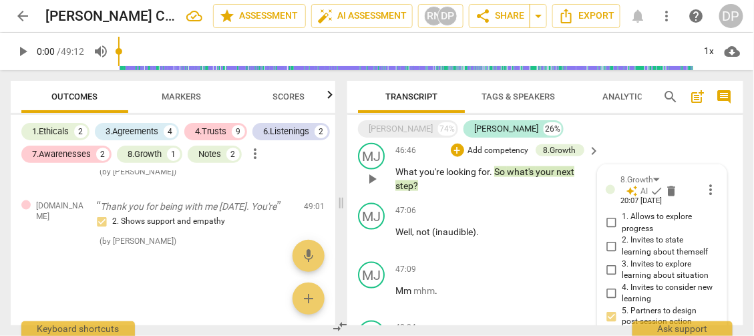
scroll to position [12063, 0]
click at [610, 215] on input "1. Allows to explore progress" at bounding box center [611, 223] width 21 height 16
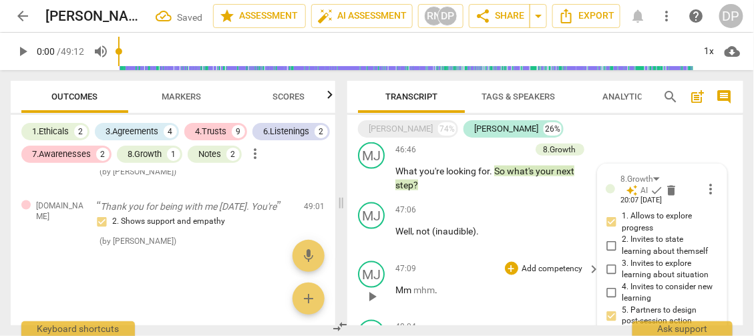
scroll to position [1835, 0]
click at [547, 261] on div "47:09 + Add competency keyboard_arrow_right Mm mhm ." at bounding box center [499, 285] width 207 height 48
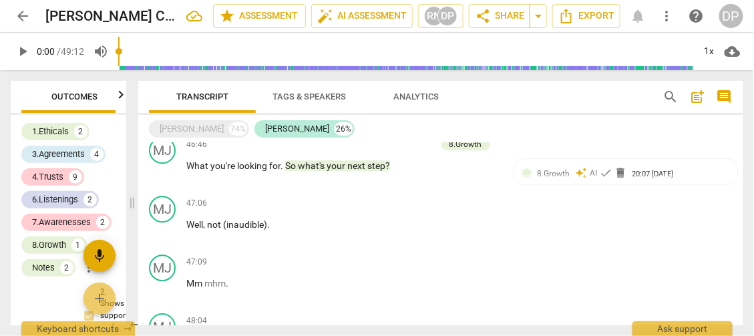
scroll to position [11255, 0]
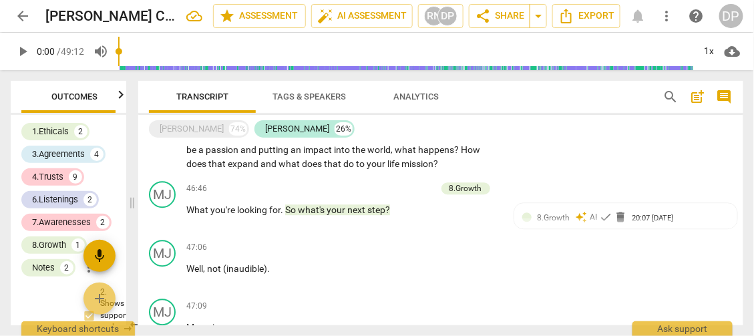
drag, startPoint x: 341, startPoint y: 198, endPoint x: 106, endPoint y: 247, distance: 240.1
click at [128, 247] on span at bounding box center [132, 203] width 8 height 266
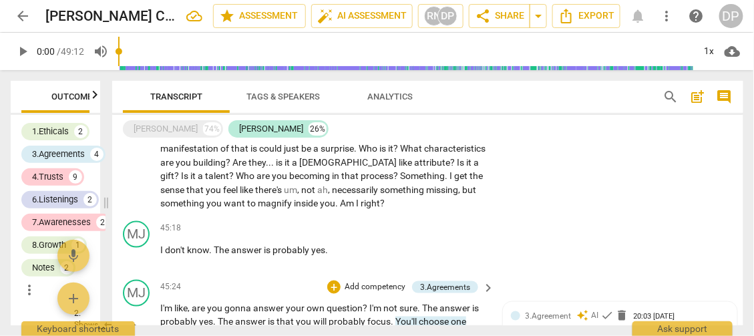
scroll to position [10789, 0]
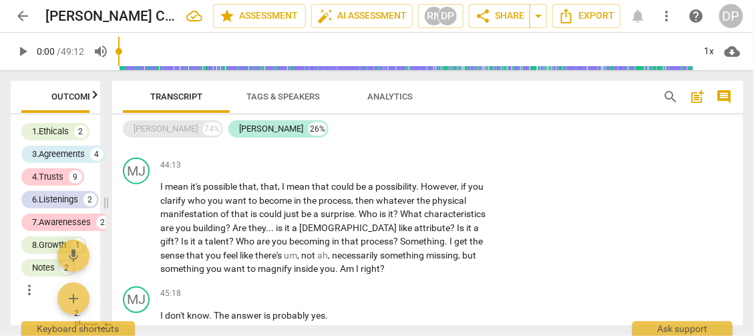
click at [181, 128] on div "[PERSON_NAME]" at bounding box center [166, 128] width 64 height 13
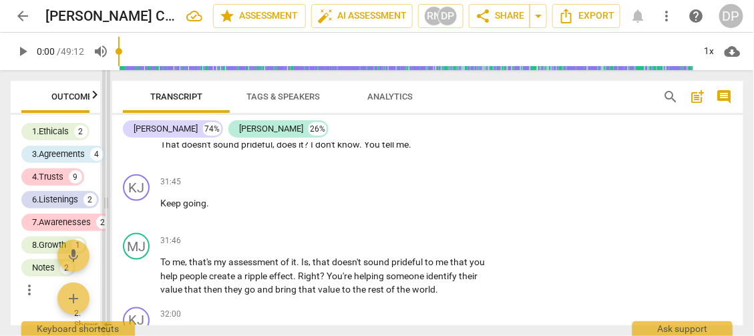
scroll to position [17197, 0]
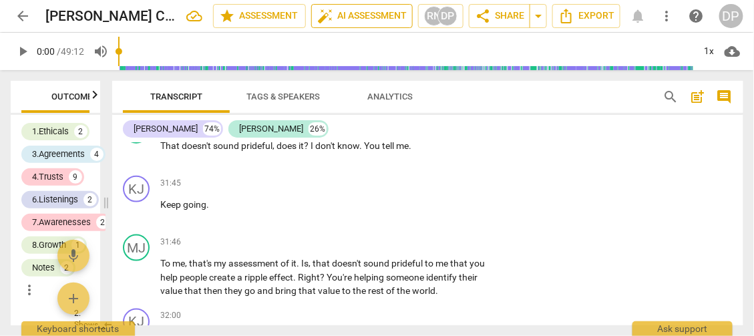
click at [338, 11] on span "auto_fix_high AI Assessment" at bounding box center [362, 16] width 90 height 16
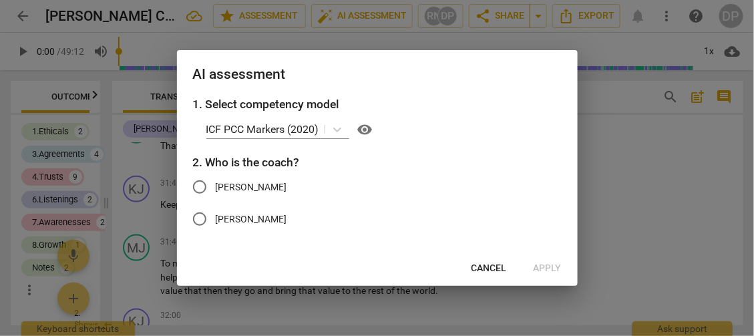
click at [202, 221] on input "[PERSON_NAME]" at bounding box center [200, 219] width 32 height 32
click at [549, 268] on span "Apply" at bounding box center [548, 268] width 28 height 13
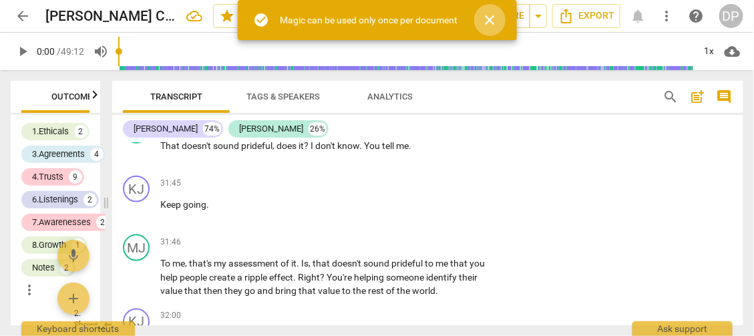
click at [491, 17] on span "close" at bounding box center [491, 20] width 16 height 16
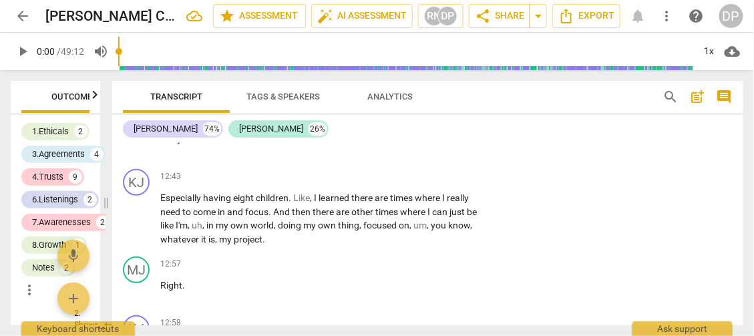
scroll to position [7910, 0]
click at [598, 17] on span "Export" at bounding box center [587, 16] width 56 height 16
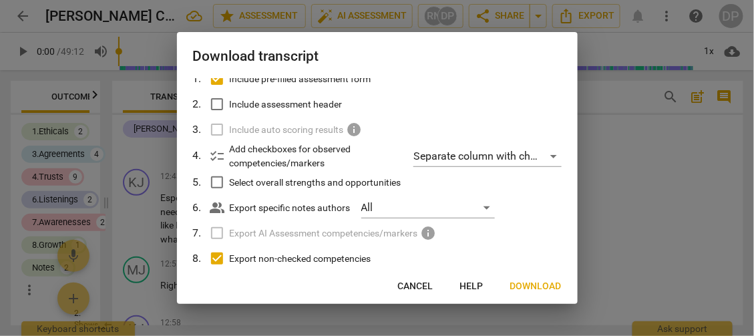
scroll to position [66, 0]
click at [218, 80] on input "Include pre-filled assessment form" at bounding box center [216, 77] width 25 height 25
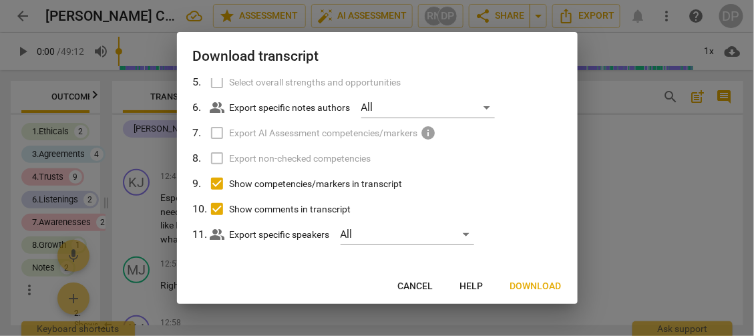
scroll to position [170, 0]
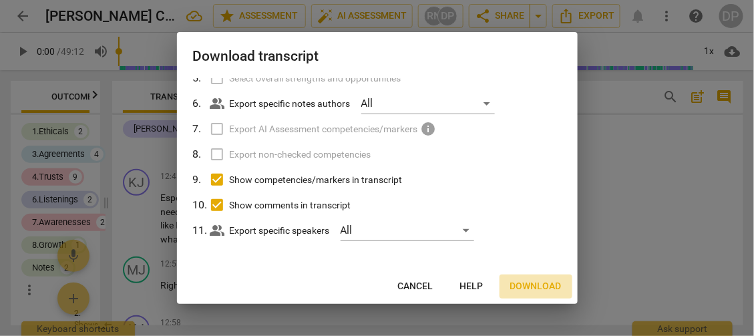
click at [527, 285] on span "Download" at bounding box center [536, 286] width 51 height 13
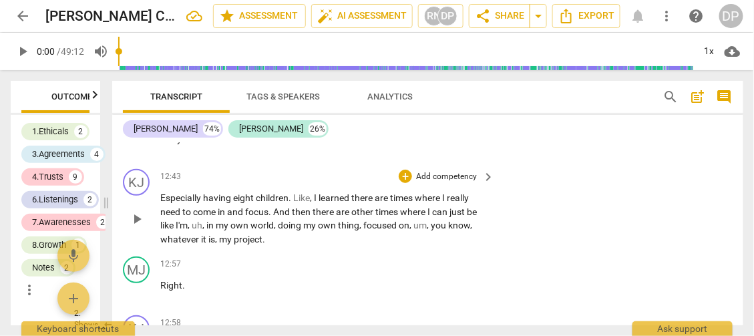
click at [668, 164] on div "KJ play_arrow pause 12:43 + Add competency keyboard_arrow_right Especially havi…" at bounding box center [428, 208] width 632 height 88
